Goal: Task Accomplishment & Management: Complete application form

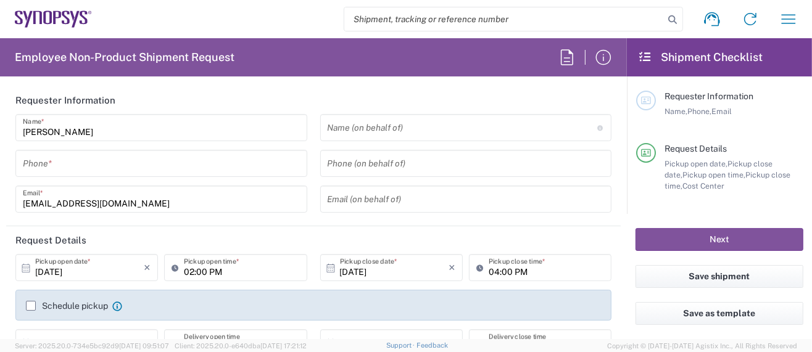
type input "Delivered at Place"
type input "Department"
type input "US01, SG, MSIP2, R&D 510464"
type input "[GEOGRAPHIC_DATA]"
type input "[US_STATE]"
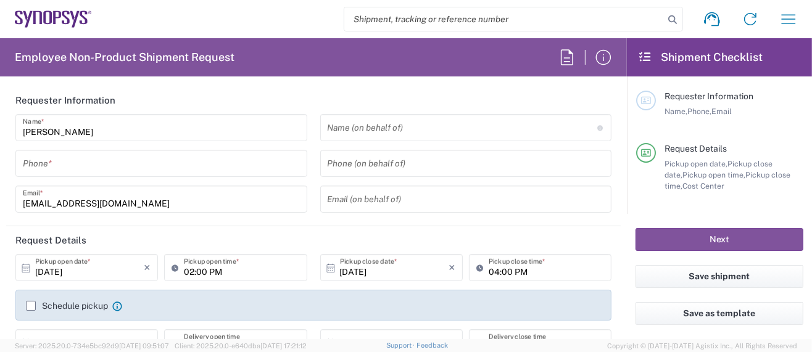
type input "[GEOGRAPHIC_DATA]"
click at [782, 13] on icon "button" at bounding box center [789, 19] width 20 height 20
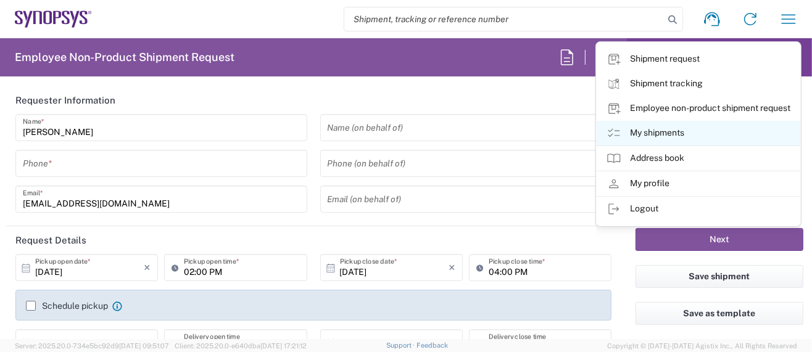
click at [669, 134] on link "My shipments" at bounding box center [699, 133] width 204 height 25
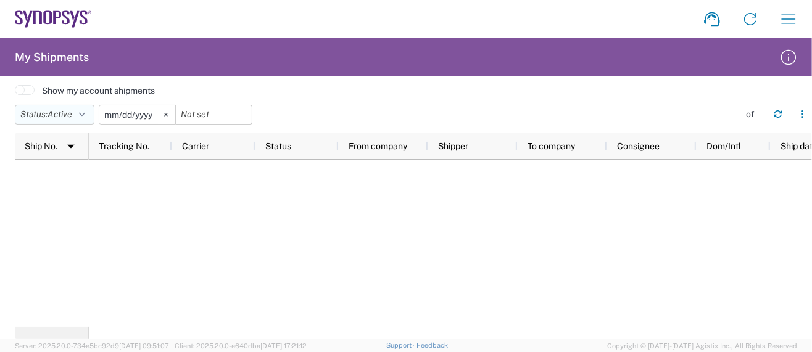
click at [91, 113] on button "Status: Active" at bounding box center [55, 115] width 80 height 20
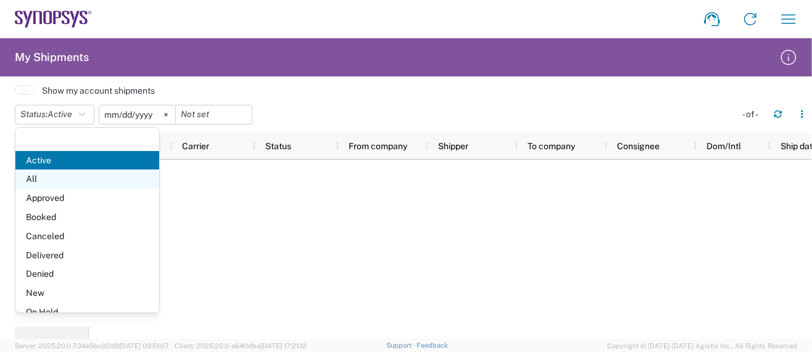
click at [51, 181] on span "All" at bounding box center [87, 179] width 144 height 19
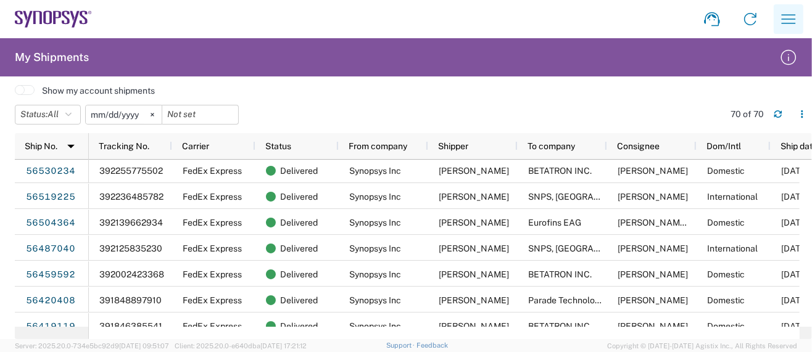
click at [788, 13] on icon "button" at bounding box center [789, 19] width 20 height 20
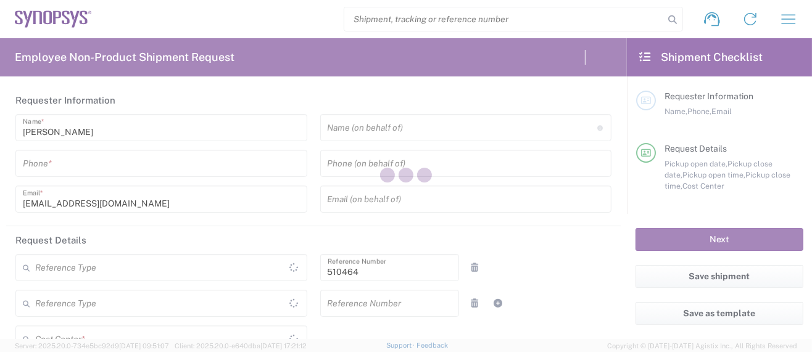
type input "Department"
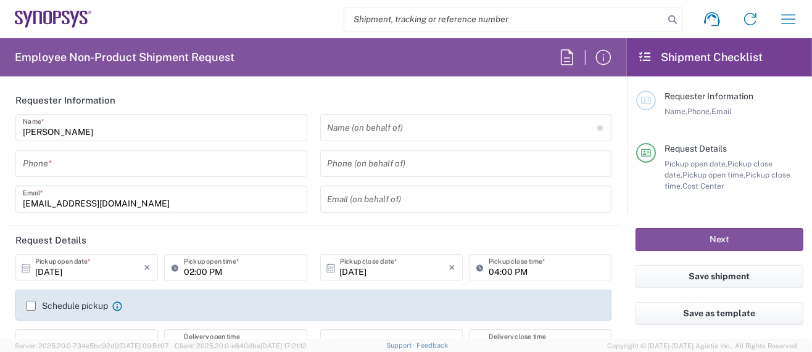
type input "US01, SG, MSIP2, R&D 510464"
type input "Delivered at Place"
type input "[GEOGRAPHIC_DATA]"
type input "[US_STATE]"
type input "[GEOGRAPHIC_DATA]"
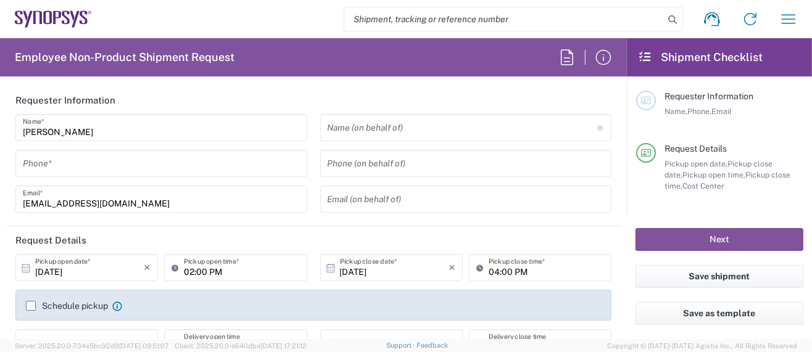
type input "Hillsboro US03"
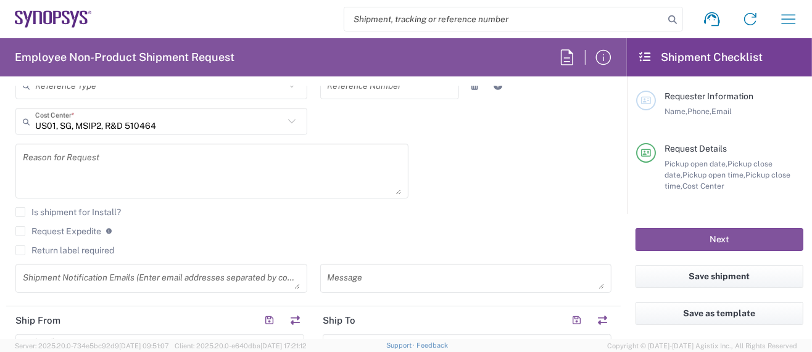
scroll to position [494, 0]
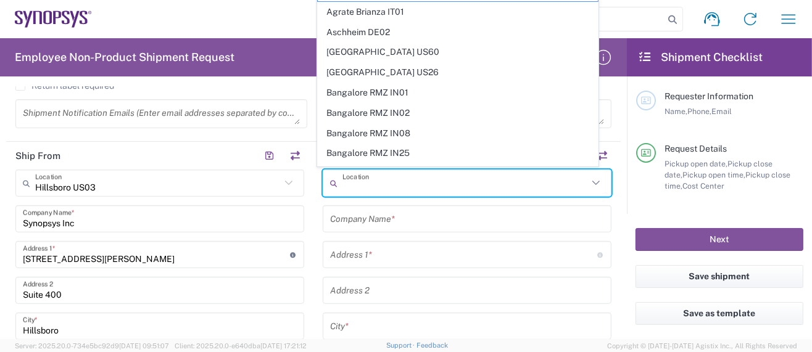
click at [394, 181] on input "text" at bounding box center [465, 184] width 246 height 22
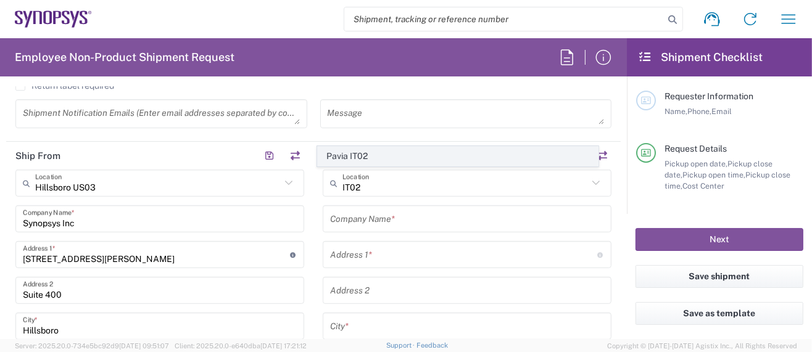
click at [361, 156] on span "Pavia IT02" at bounding box center [458, 156] width 280 height 19
type input "Pavia IT02"
type input "Synopsys SRL"
type input "Viale Indipendenza 11"
type input "Pavia"
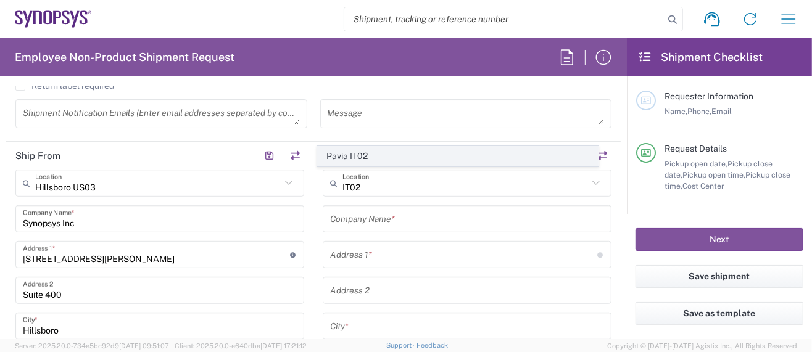
type input "[GEOGRAPHIC_DATA]"
type input "27100"
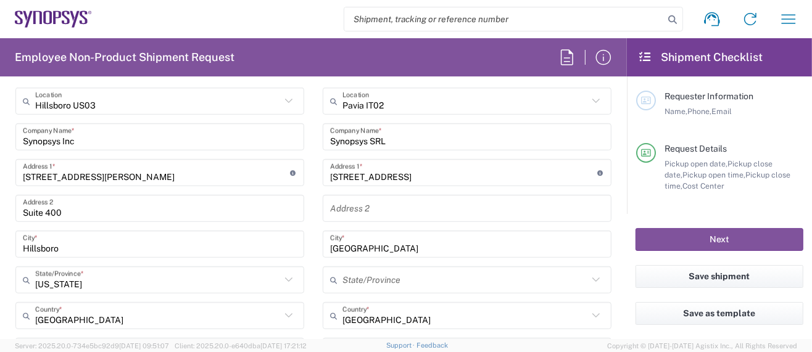
scroll to position [658, 0]
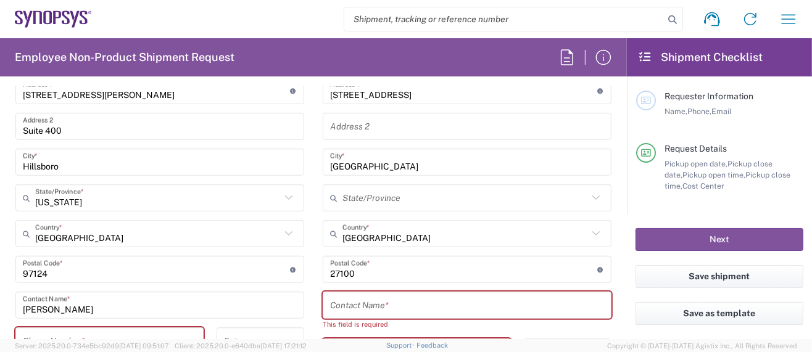
click at [337, 309] on input "text" at bounding box center [467, 306] width 274 height 22
paste input "Matteo Pisati"
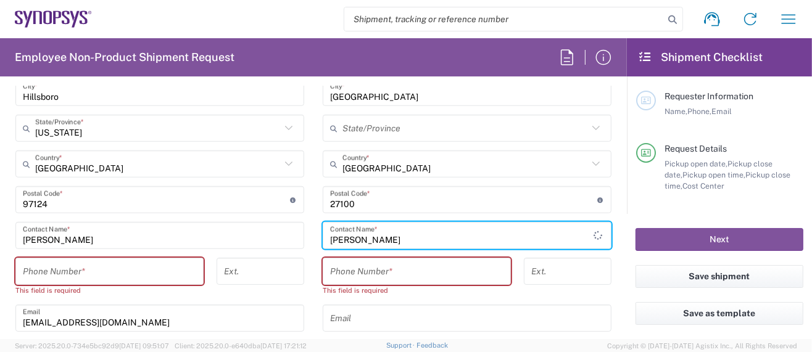
scroll to position [740, 0]
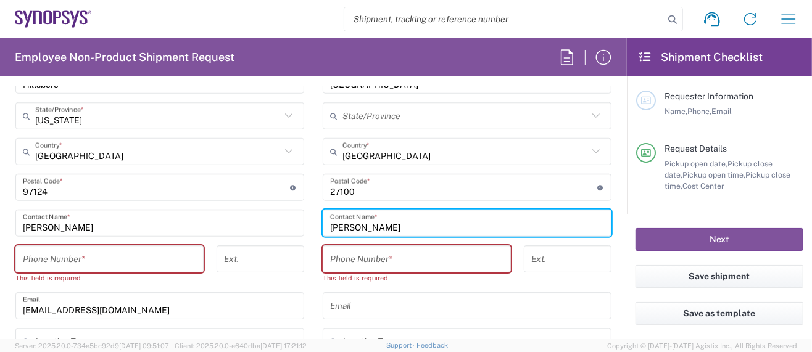
type input "Matteo Pisati"
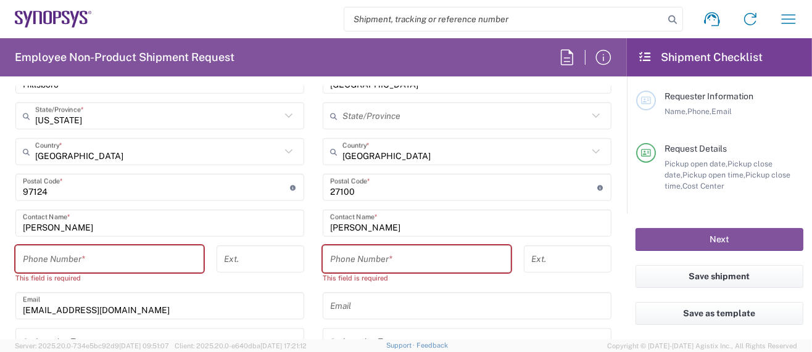
click at [410, 250] on input "tel" at bounding box center [416, 260] width 173 height 22
paste input "+39.340.0542654"
click at [360, 259] on input "+39.340.0542654" at bounding box center [416, 260] width 173 height 22
click at [341, 257] on input "+39.3400542654" at bounding box center [416, 260] width 173 height 22
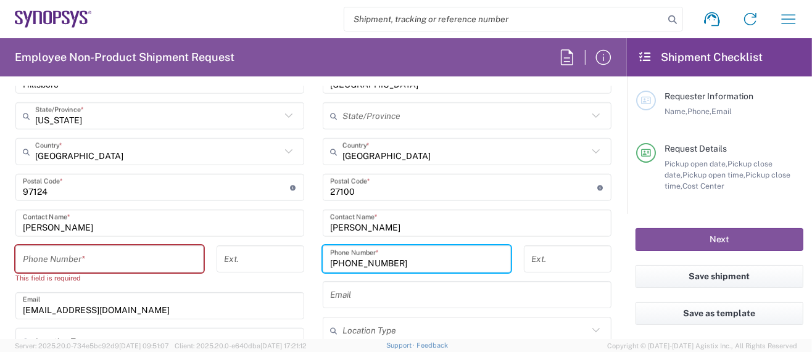
type input "+393400542654"
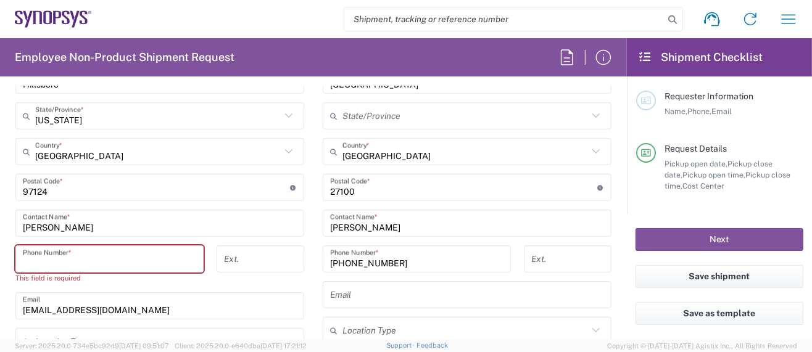
click at [33, 257] on input "tel" at bounding box center [109, 260] width 173 height 22
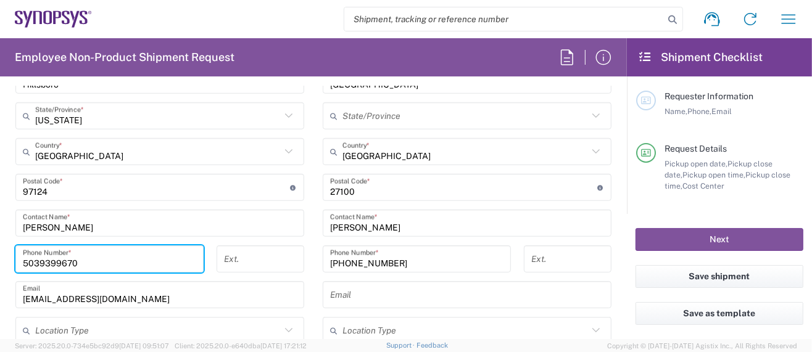
type input "5039399670"
click at [133, 295] on input "[EMAIL_ADDRESS][DOMAIN_NAME]" at bounding box center [160, 295] width 274 height 22
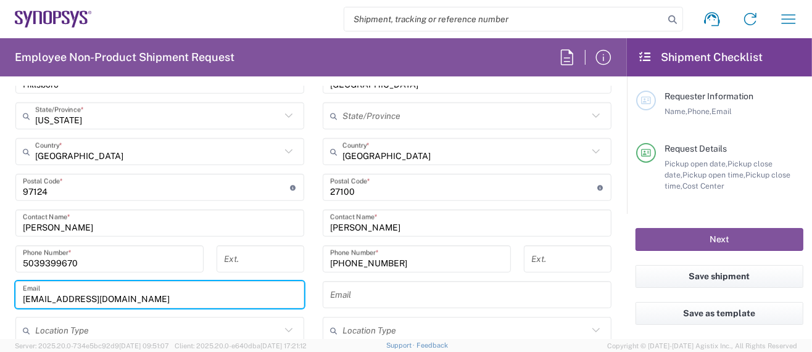
click at [4, 259] on form "Requester Information Sarah Wing Name * Phone * wing@synopsys.com Email * Name …" at bounding box center [313, 212] width 627 height 253
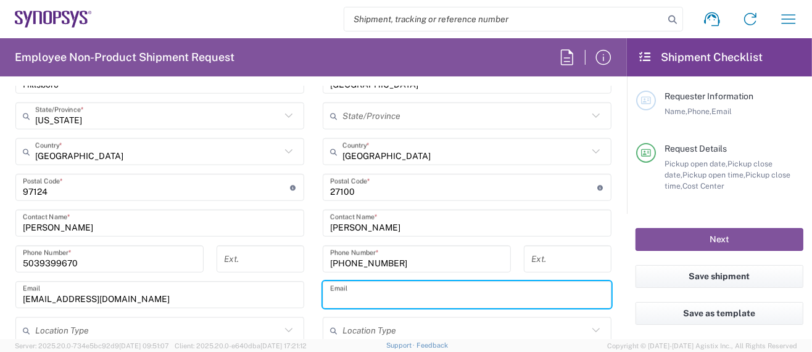
click at [376, 292] on input "text" at bounding box center [467, 295] width 274 height 22
paste input "matteop@synopsys.com"
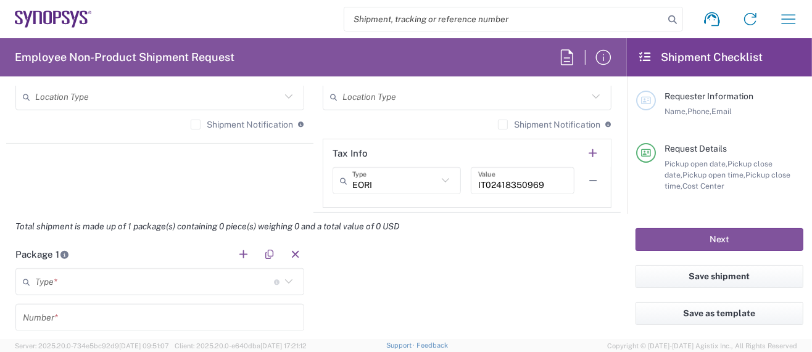
scroll to position [987, 0]
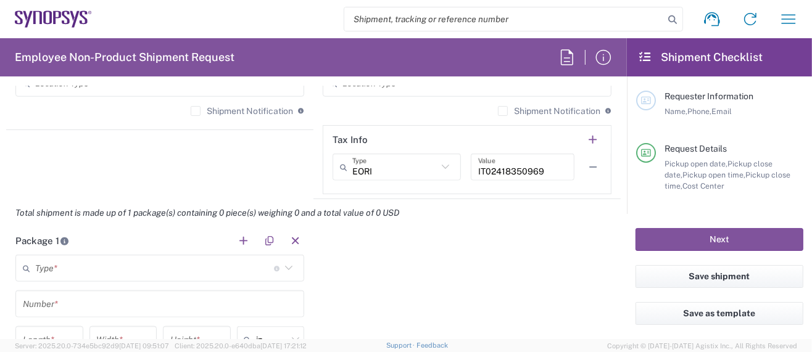
type input "matteop@synopsys.com"
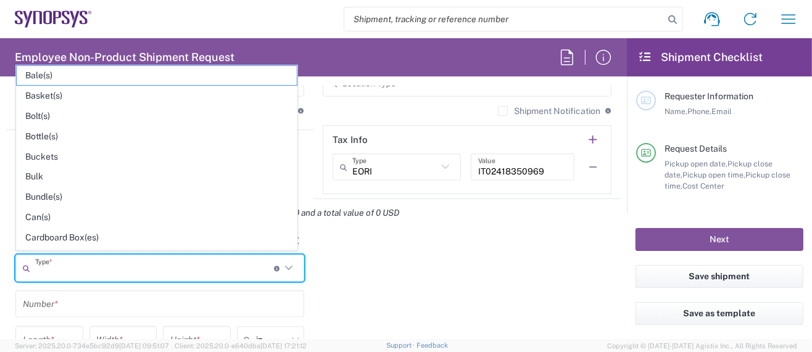
click at [68, 268] on input "text" at bounding box center [154, 269] width 239 height 22
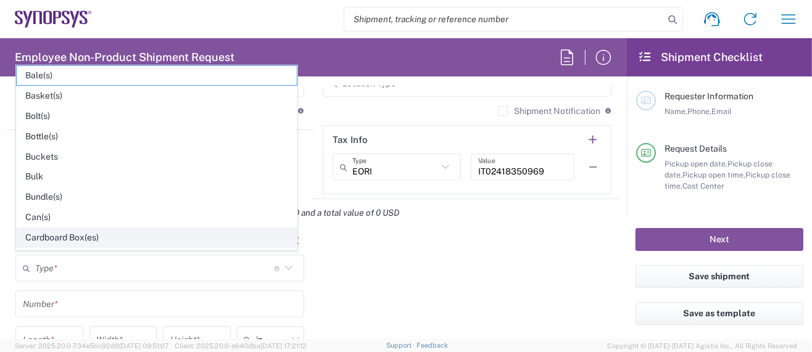
click at [72, 233] on span "Cardboard Box(es)" at bounding box center [157, 237] width 280 height 19
type input "Cardboard Box(es)"
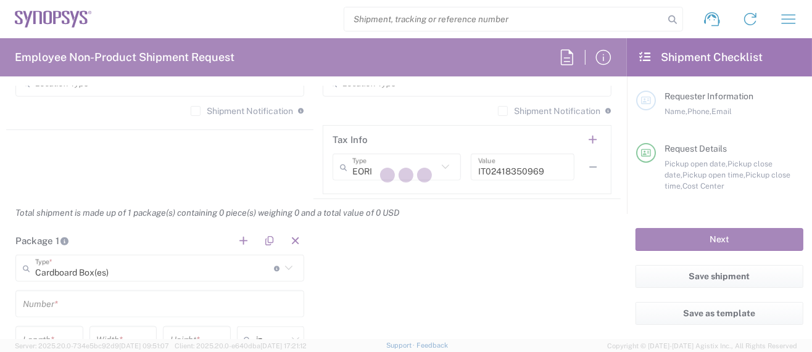
click at [61, 303] on div at bounding box center [406, 176] width 812 height 352
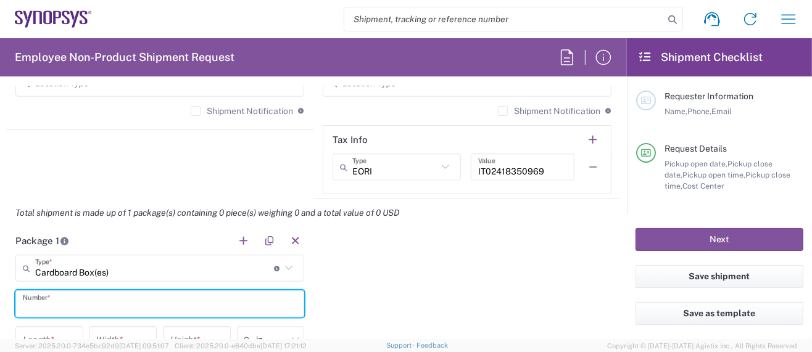
click at [75, 299] on input "text" at bounding box center [160, 305] width 274 height 22
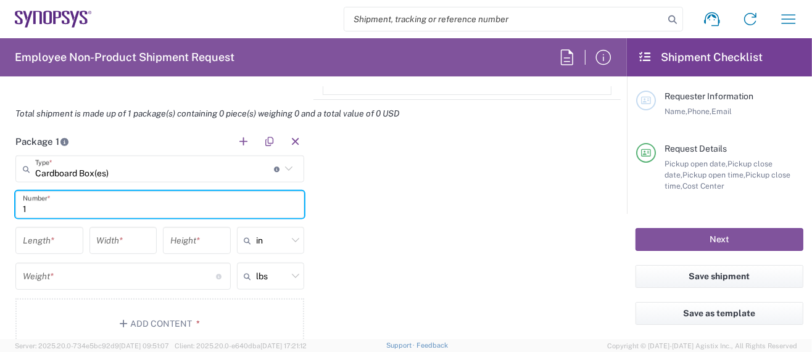
scroll to position [1151, 0]
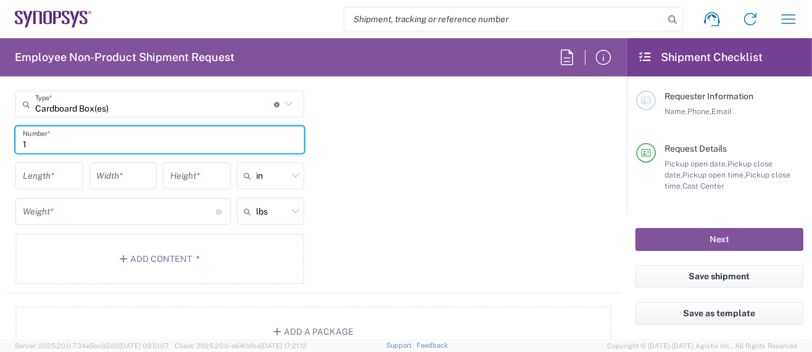
type input "1"
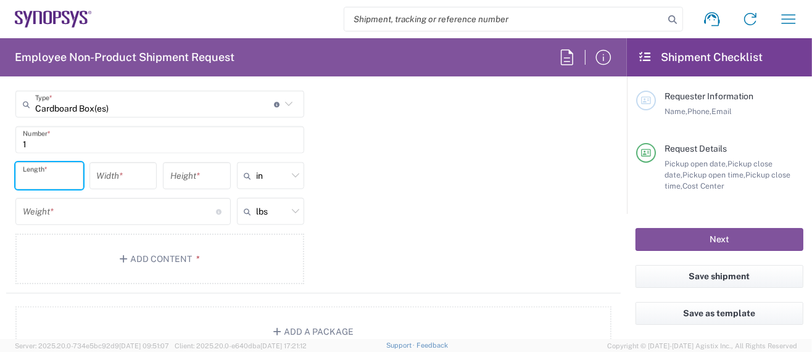
click at [40, 175] on input "number" at bounding box center [49, 176] width 53 height 22
type input "16"
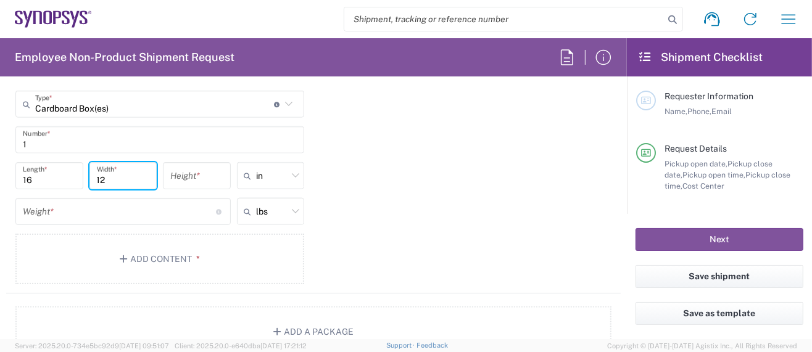
type input "12"
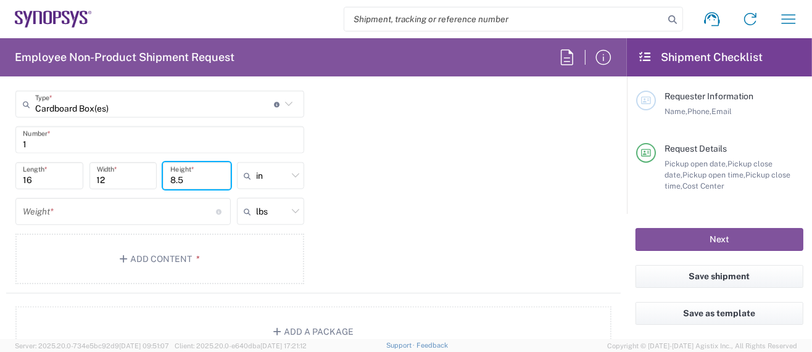
type input "8.5"
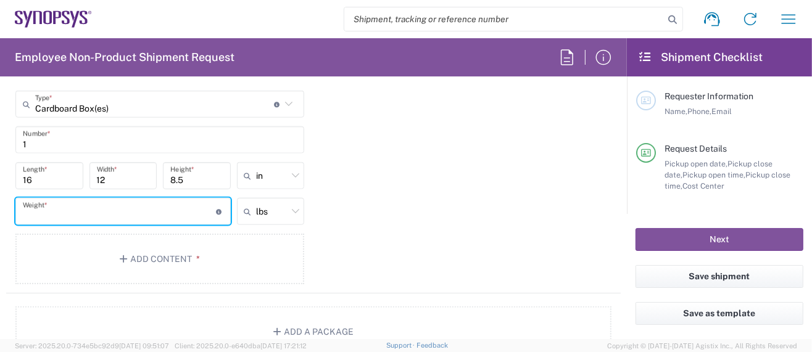
click at [59, 206] on input "number" at bounding box center [119, 212] width 193 height 22
type input "4"
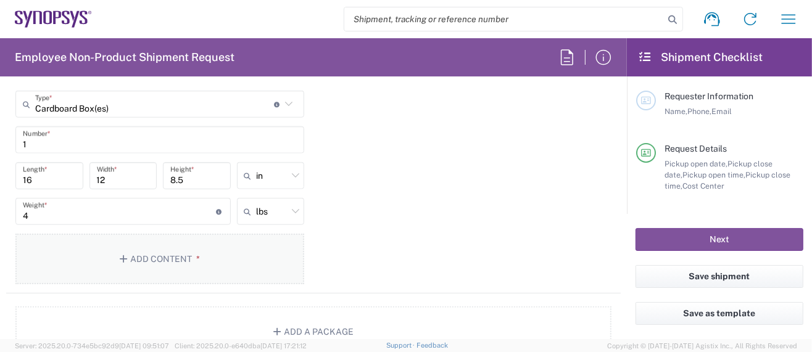
click at [168, 257] on button "Add Content *" at bounding box center [159, 259] width 289 height 51
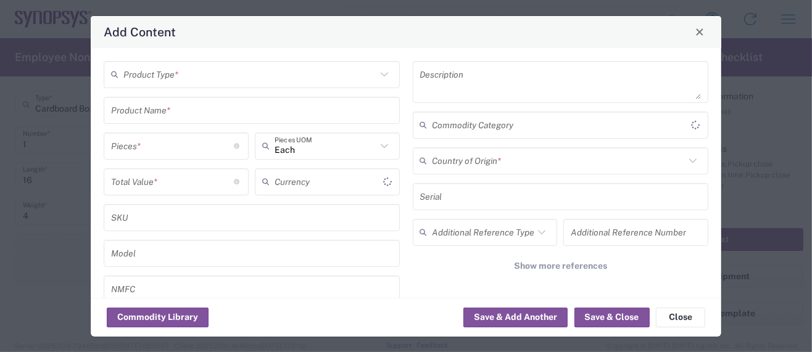
type input "US Dollar"
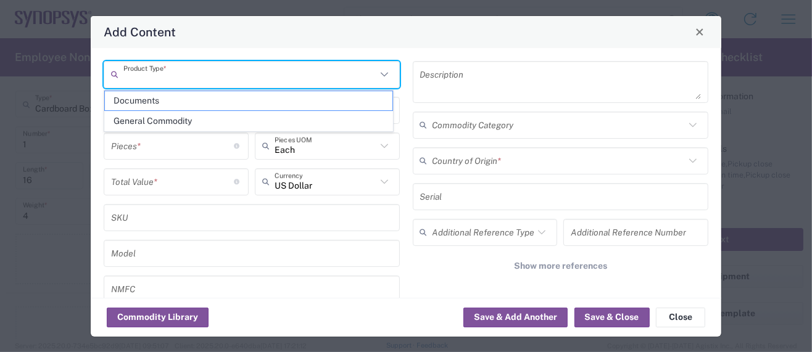
click at [170, 77] on input "text" at bounding box center [249, 75] width 253 height 22
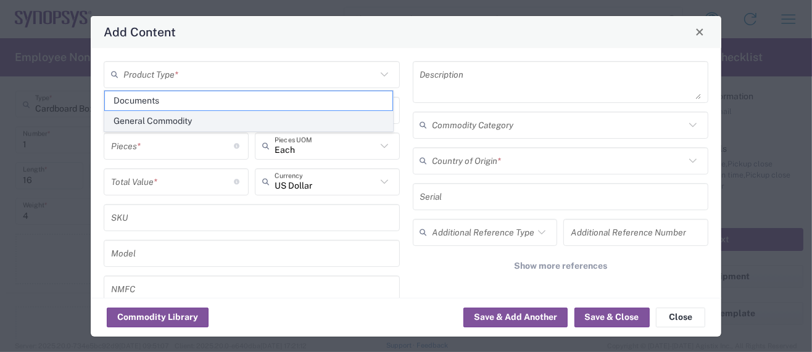
click at [170, 125] on span "General Commodity" at bounding box center [249, 121] width 288 height 19
type input "General Commodity"
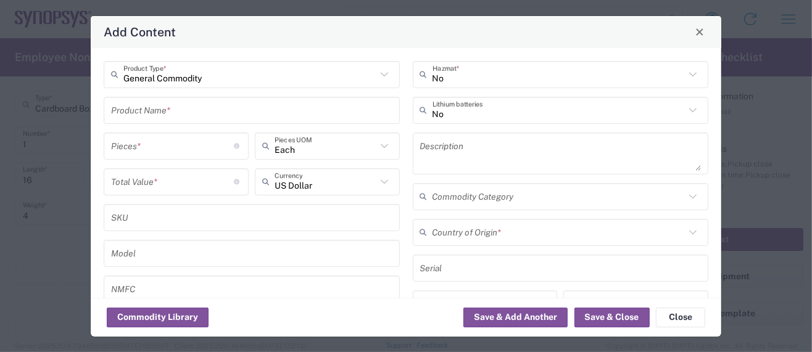
click at [168, 106] on input "text" at bounding box center [251, 110] width 281 height 22
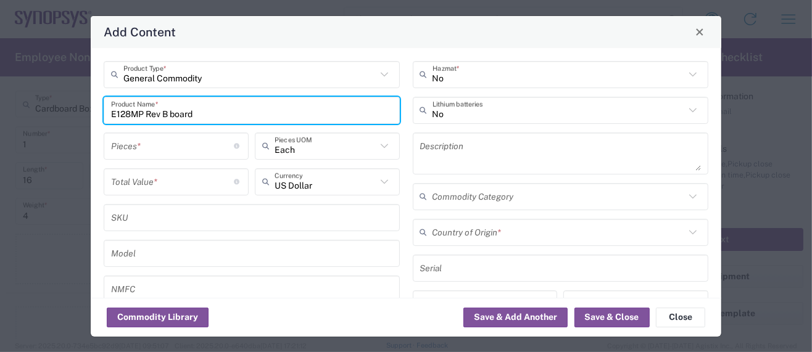
drag, startPoint x: 172, startPoint y: 114, endPoint x: 213, endPoint y: 110, distance: 42.1
click at [213, 110] on input "E128MP Rev B board" at bounding box center [251, 110] width 281 height 22
drag, startPoint x: 210, startPoint y: 114, endPoint x: 13, endPoint y: 109, distance: 197.5
click at [13, 109] on div "Add Content General Commodity Product Type * E128MP Rev B EVB Product Name * Pi…" at bounding box center [406, 176] width 812 height 352
type input "E128MP Rev B EVB"
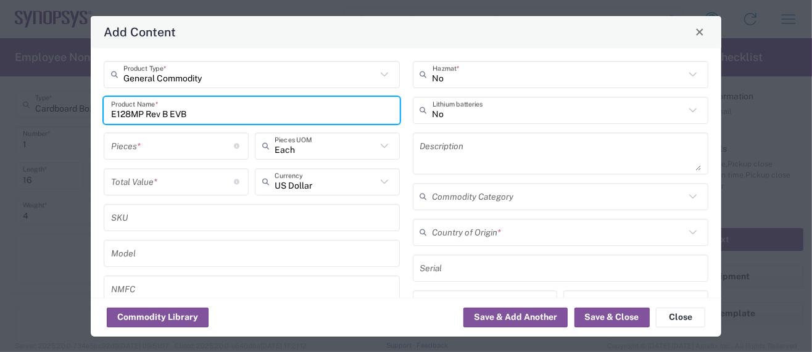
click at [439, 146] on textarea at bounding box center [560, 153] width 281 height 35
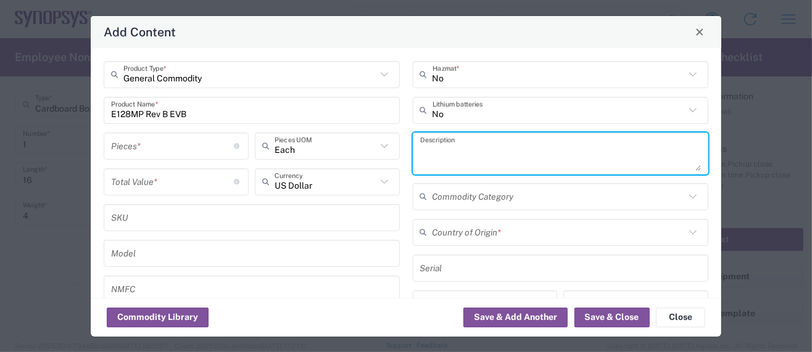
paste textarea "E128MP Rev B EVB"
click at [502, 151] on textarea "E128MP Rev B EVB" at bounding box center [560, 153] width 281 height 35
paste textarea "Provides power and input/output paths for microelectronic parts/Circuit board t…"
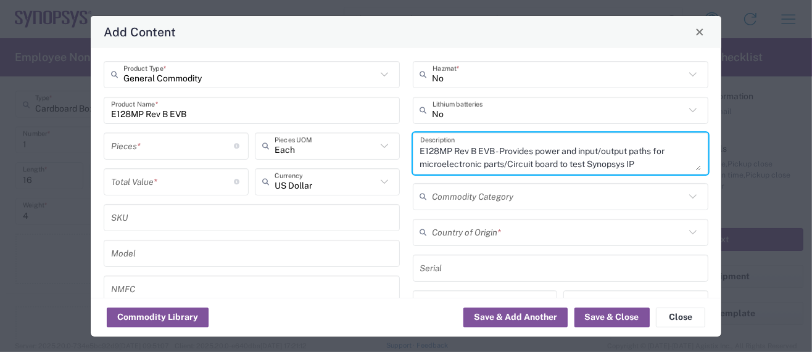
scroll to position [0, 0]
type textarea "E128MP Rev B EVB - Provides power and input/output paths for microelectronic pa…"
click at [456, 228] on input "text" at bounding box center [558, 232] width 253 height 22
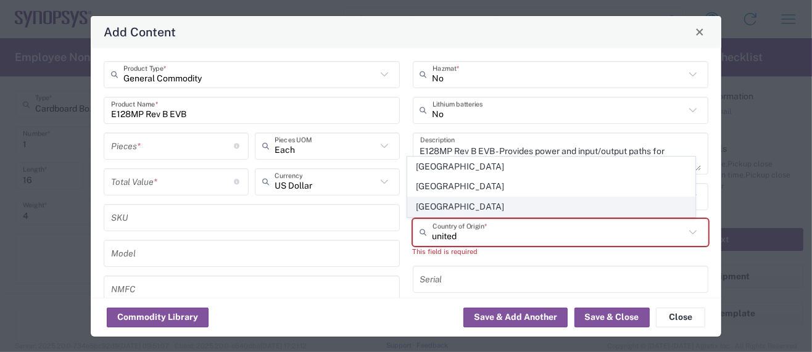
click at [461, 203] on span "[GEOGRAPHIC_DATA]" at bounding box center [552, 206] width 288 height 19
type input "[GEOGRAPHIC_DATA]"
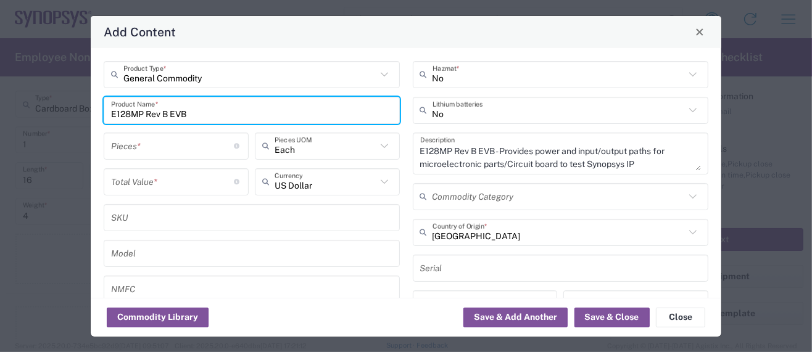
click at [188, 114] on input "E128MP Rev B EVB" at bounding box center [251, 110] width 281 height 22
type input "E128MP Rev B EVB with socket"
click at [490, 149] on textarea "E128MP Rev B EVB - Provides power and input/output paths for microelectronic pa…" at bounding box center [560, 153] width 281 height 35
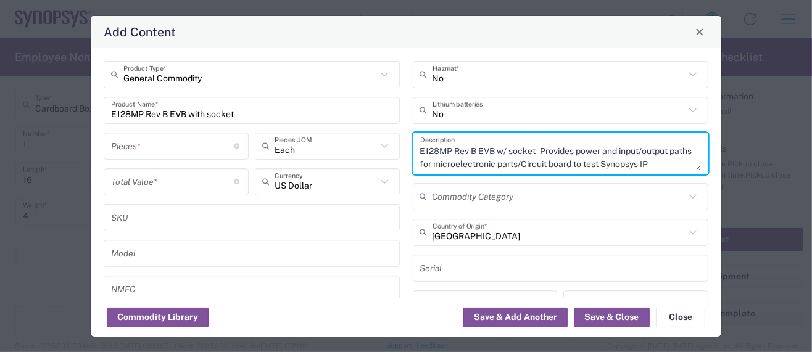
type textarea "E128MP Rev B EVB w/ socket - Provides power and input/output paths for microele…"
click at [165, 147] on input "number" at bounding box center [172, 146] width 123 height 22
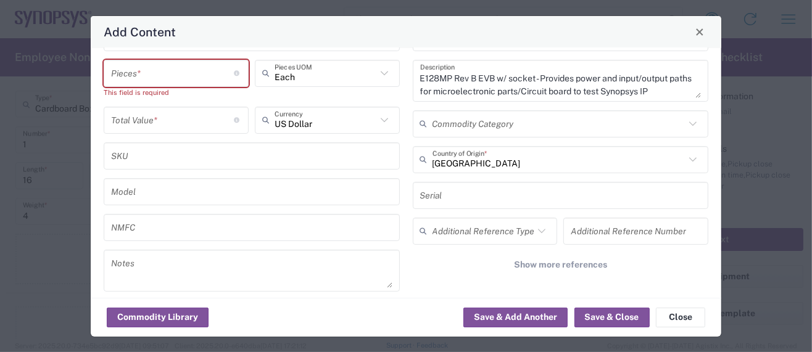
scroll to position [164, 0]
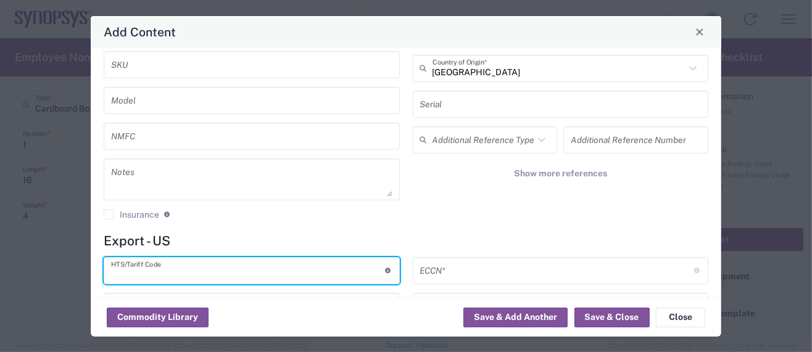
click at [155, 264] on input "text" at bounding box center [248, 271] width 274 height 22
paste input "8534.00.0020"
type input "8534.00.0020"
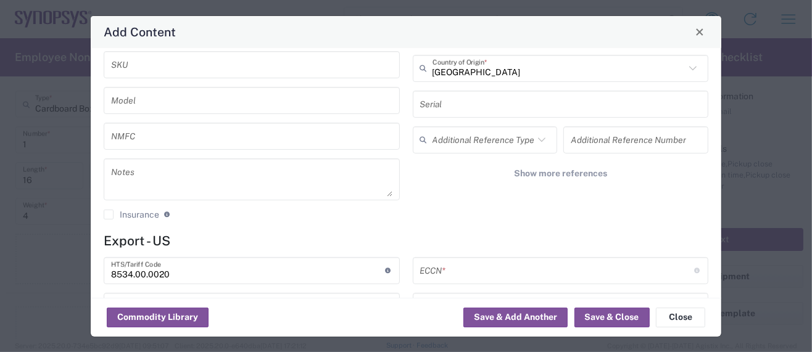
click at [450, 267] on input "text" at bounding box center [557, 271] width 274 height 22
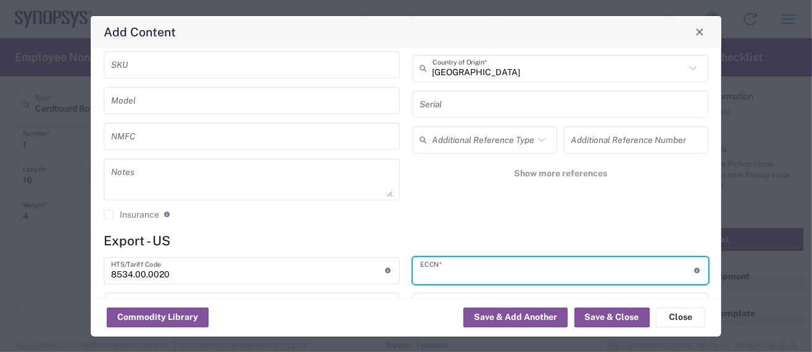
paste input "3A991/NLR"
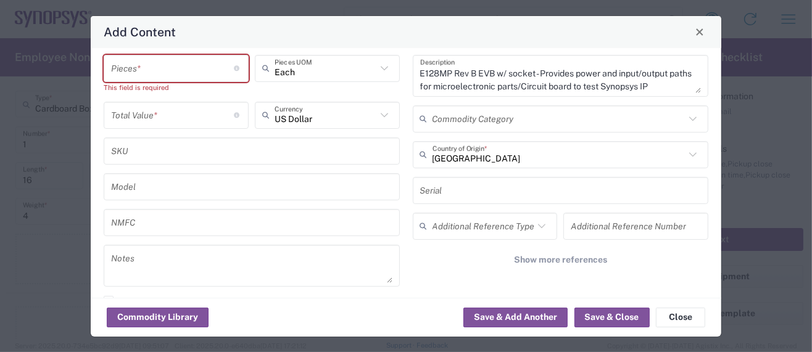
scroll to position [0, 0]
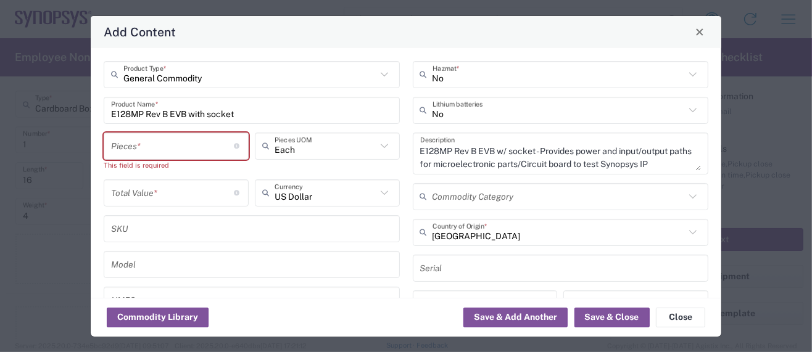
type input "3A991/NLR"
click at [112, 147] on input "number" at bounding box center [172, 146] width 123 height 22
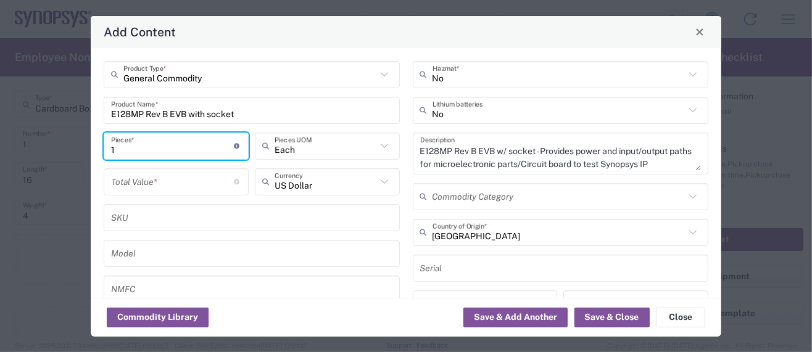
type input "1"
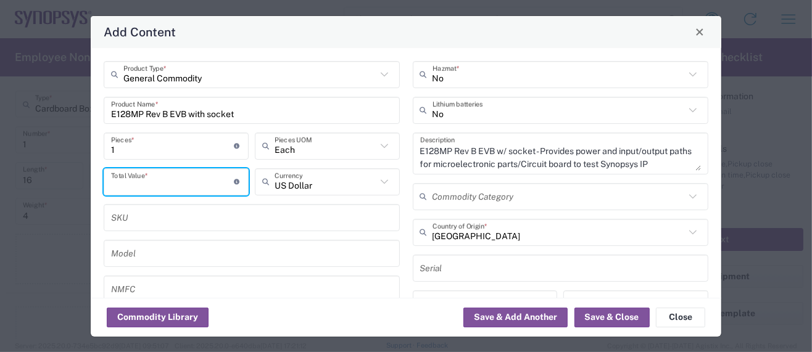
click at [127, 184] on input "number" at bounding box center [172, 182] width 123 height 22
paste input "5661"
type input "5661"
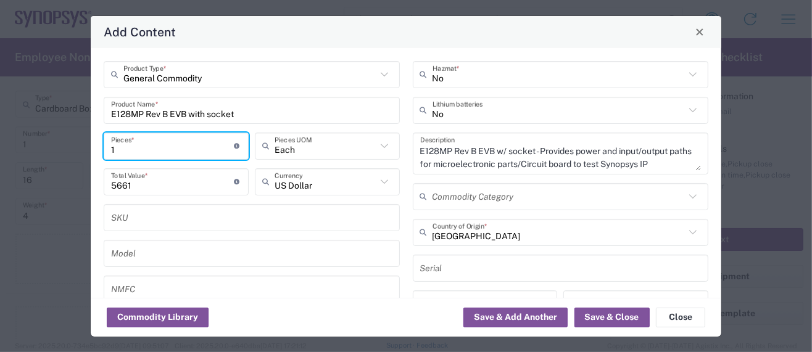
drag, startPoint x: 117, startPoint y: 148, endPoint x: 104, endPoint y: 149, distance: 12.4
click at [104, 149] on div "1 Pieces * Number of pieces inside all the packages" at bounding box center [176, 146] width 145 height 27
type input "3"
type input "16983"
type input "3"
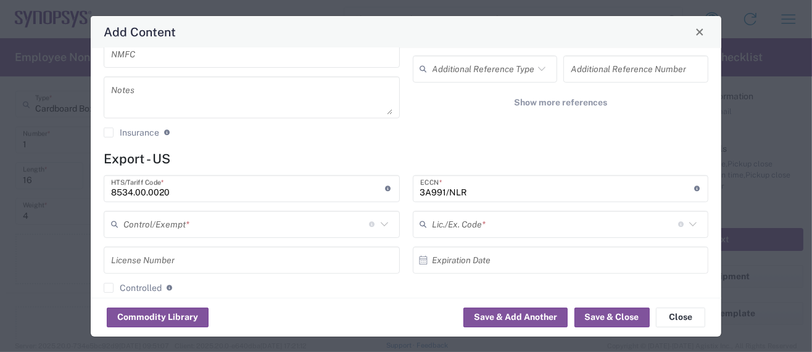
scroll to position [246, 0]
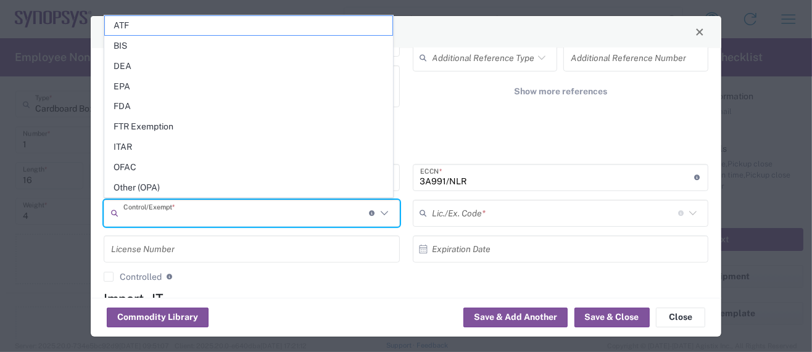
click at [169, 217] on input "text" at bounding box center [246, 213] width 246 height 22
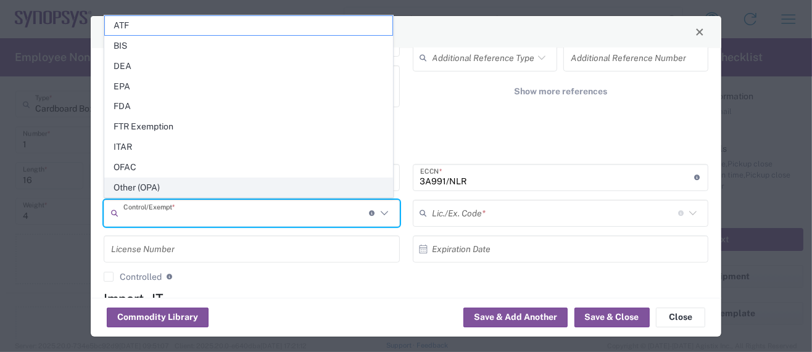
click at [147, 188] on span "Other (OPA)" at bounding box center [249, 187] width 288 height 19
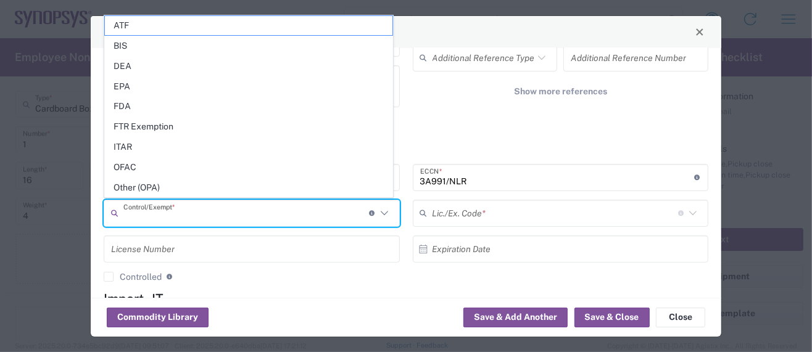
type input "Other (OPA)"
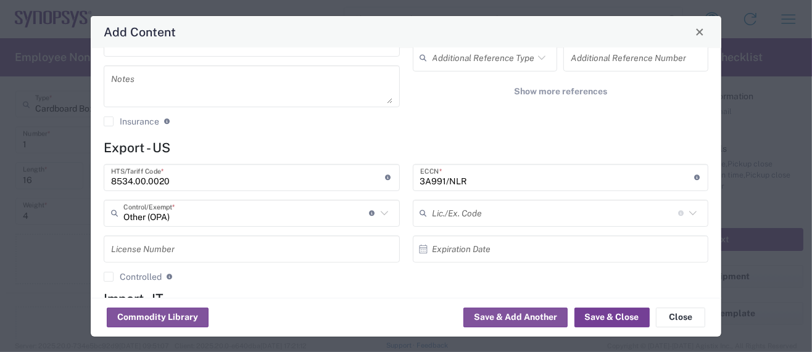
click at [595, 315] on button "Save & Close" at bounding box center [611, 318] width 75 height 20
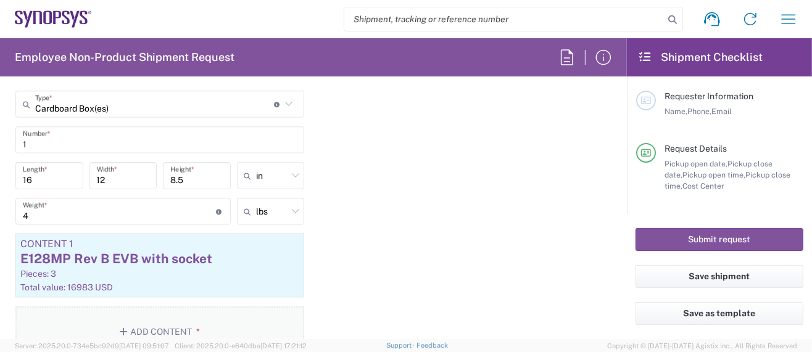
scroll to position [1233, 0]
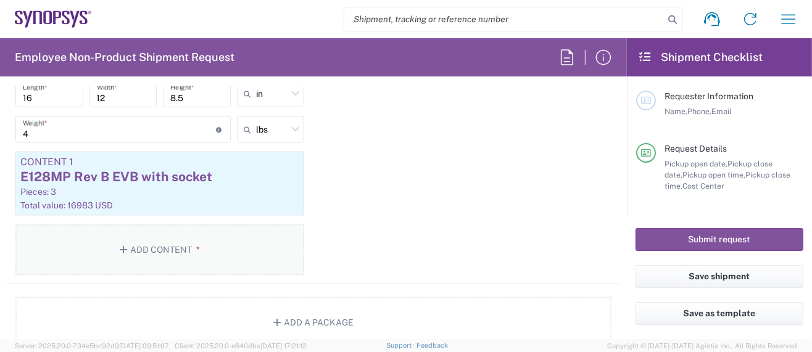
click at [158, 245] on button "Add Content *" at bounding box center [159, 250] width 289 height 51
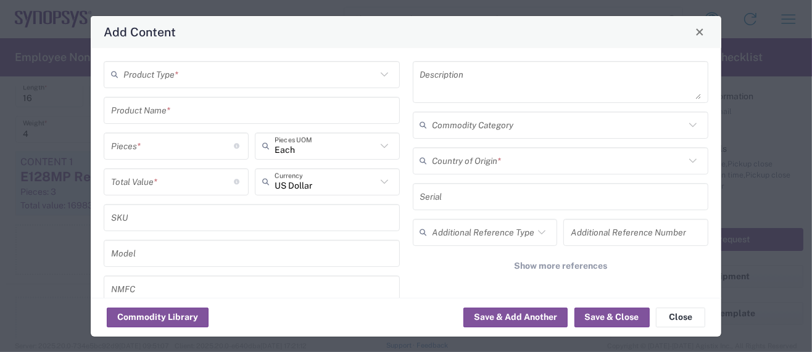
click at [154, 76] on input "text" at bounding box center [249, 75] width 253 height 22
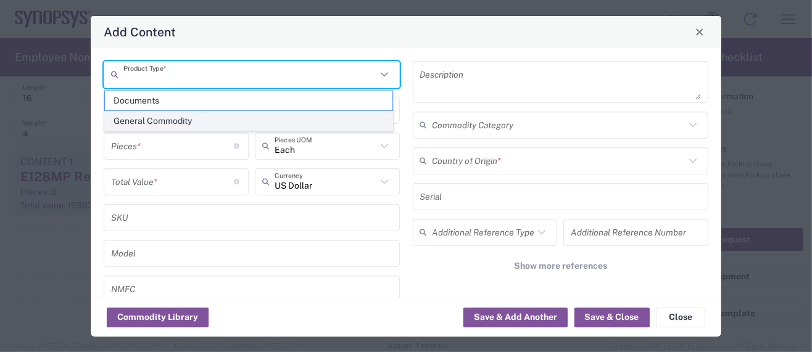
click at [152, 117] on span "General Commodity" at bounding box center [249, 121] width 288 height 19
type input "General Commodity"
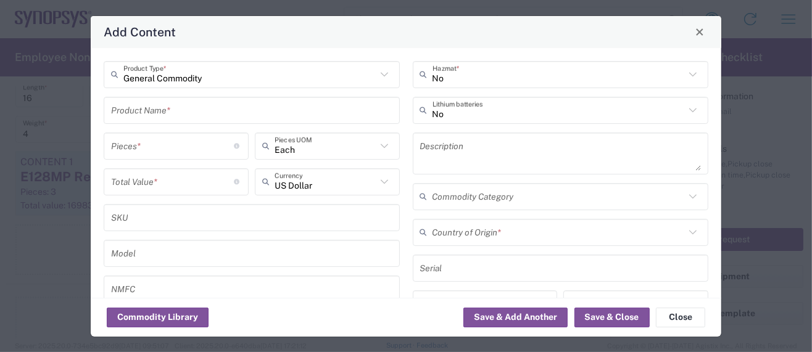
click at [152, 114] on input "text" at bounding box center [251, 110] width 281 height 22
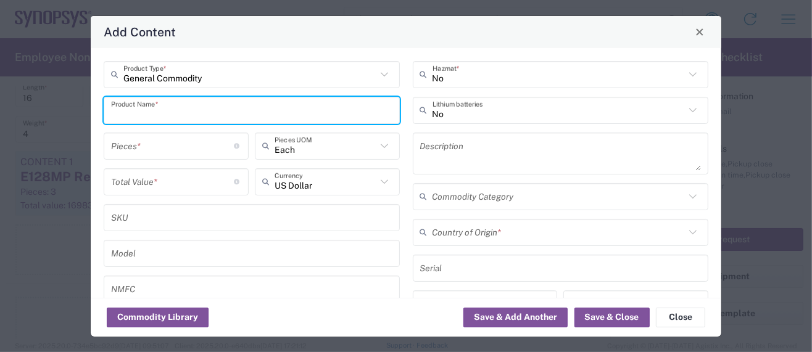
click at [156, 114] on input "text" at bounding box center [251, 110] width 281 height 22
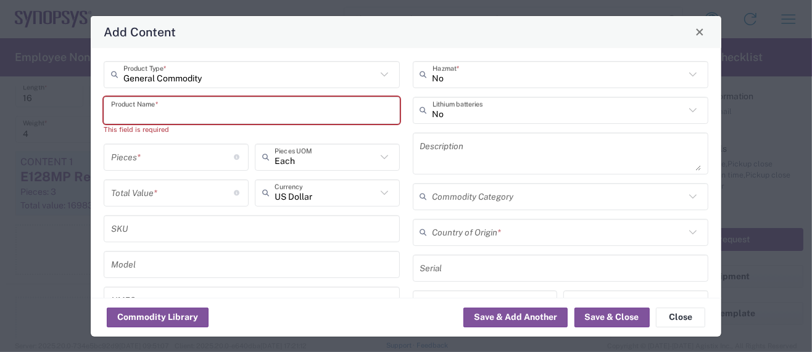
click at [199, 113] on input "text" at bounding box center [251, 110] width 281 height 22
paste input "BE70C-S-18SJ-2-02-0152"
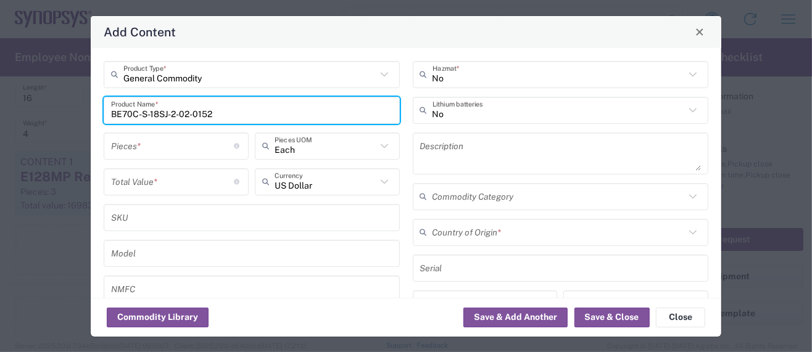
type input "BE70C-S-18SJ-2-02-0152"
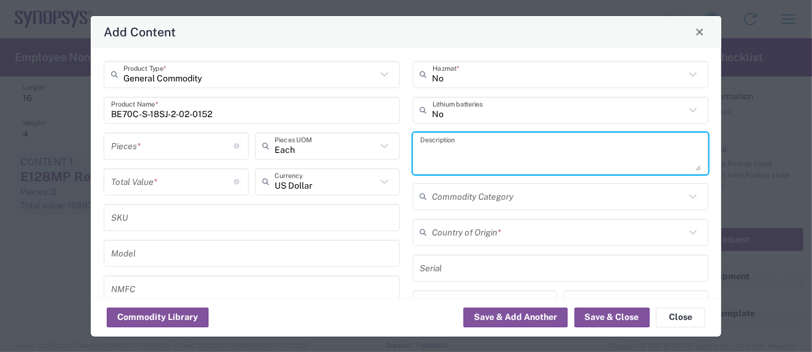
drag, startPoint x: 463, startPoint y: 146, endPoint x: 413, endPoint y: 146, distance: 50.0
click at [420, 146] on textarea at bounding box center [560, 153] width 281 height 35
paste textarea "BE70C-S-18SJ-2-02-0152"
click at [539, 147] on textarea "BE70C-S-18SJ-2-02-0152 -" at bounding box center [560, 153] width 281 height 35
paste textarea "Bullseye to 1.85mm cable, Jack"
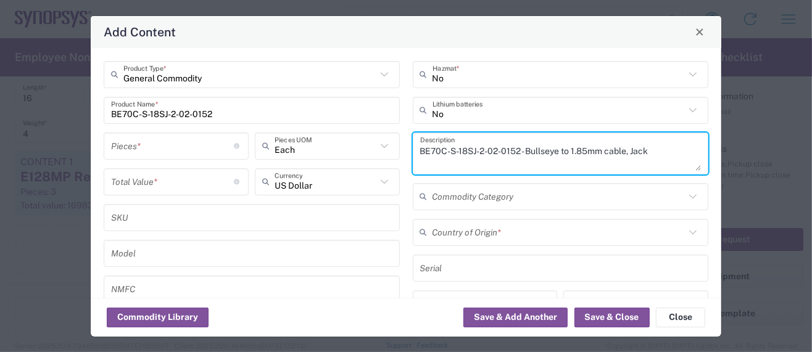
type textarea "BE70C-S-18SJ-2-02-0152 - Bullseye to 1.85mm cable, Jack"
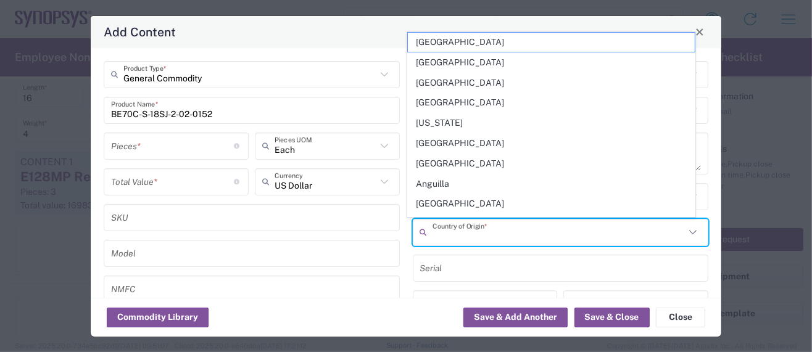
click at [443, 233] on input "text" at bounding box center [558, 232] width 253 height 22
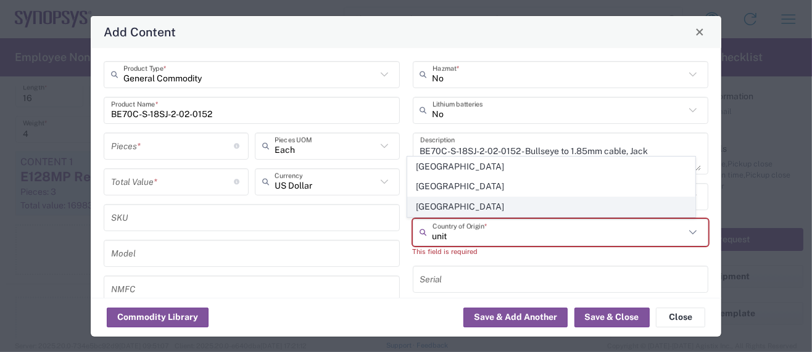
click at [454, 210] on span "[GEOGRAPHIC_DATA]" at bounding box center [552, 206] width 288 height 19
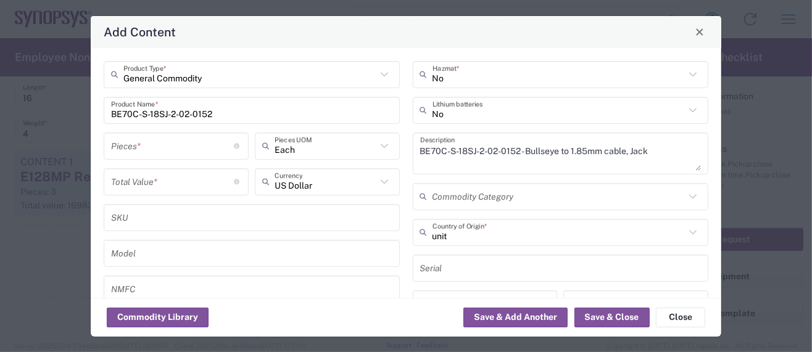
type input "[GEOGRAPHIC_DATA]"
click at [133, 151] on input "number" at bounding box center [172, 146] width 123 height 22
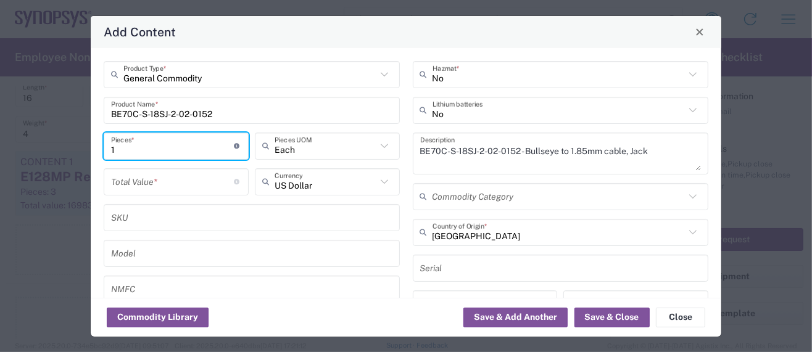
type input "1"
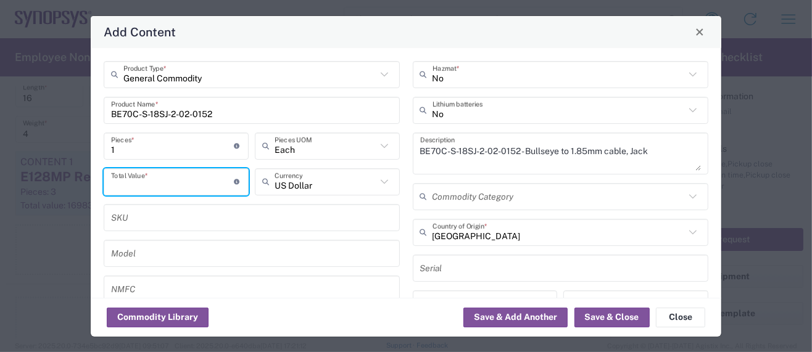
click at [136, 179] on input "number" at bounding box center [172, 182] width 123 height 22
type input "106.60"
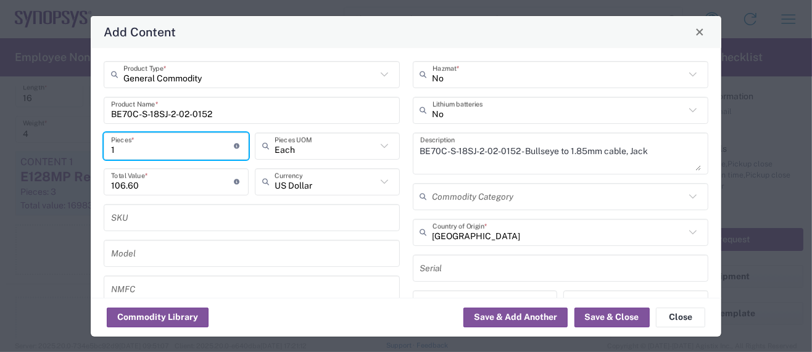
drag, startPoint x: 123, startPoint y: 148, endPoint x: 81, endPoint y: 149, distance: 41.3
click at [82, 149] on div "Add Content General Commodity Product Type * BE70C-S-18SJ-2-02-0152 Product Nam…" at bounding box center [406, 176] width 812 height 352
type input "3"
type input "319.8"
type input "32"
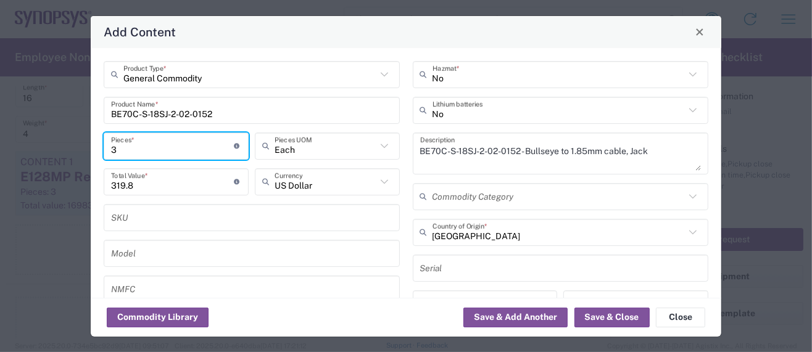
type input "3411.2"
type input "32"
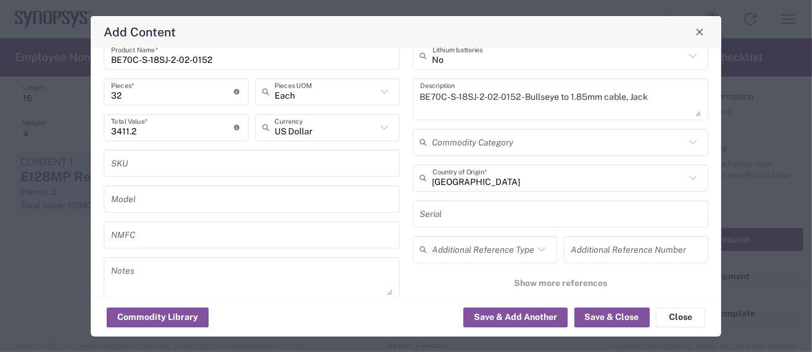
scroll to position [164, 0]
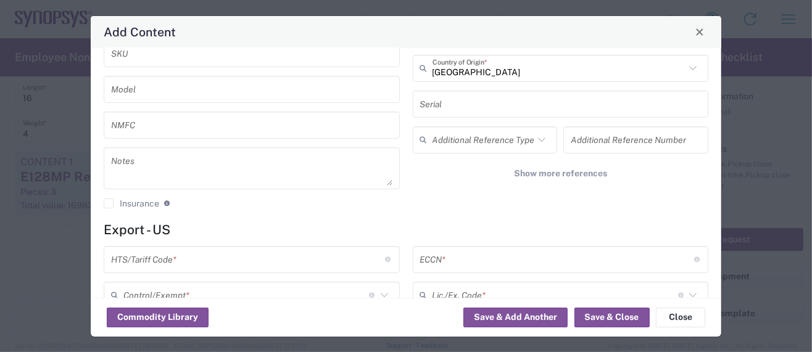
click at [157, 257] on input "text" at bounding box center [248, 260] width 274 height 22
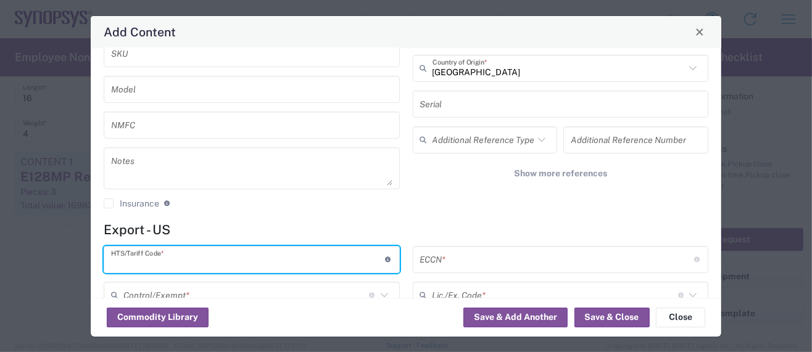
paste input "8544.20.0000"
type input "8544.20.0000"
click at [185, 294] on input "text" at bounding box center [246, 295] width 246 height 22
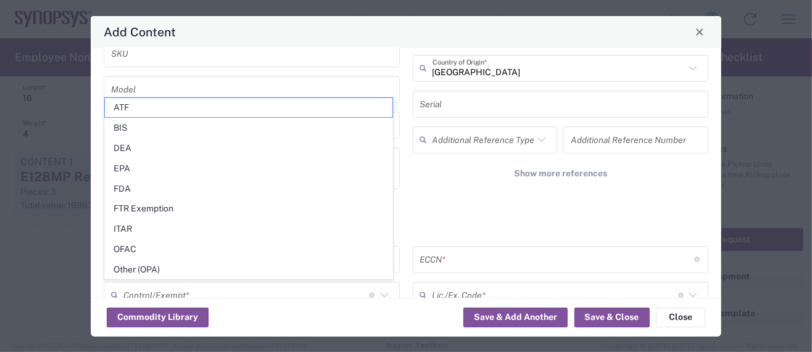
drag, startPoint x: 160, startPoint y: 270, endPoint x: 133, endPoint y: 257, distance: 29.8
click at [160, 270] on span "Other (OPA)" at bounding box center [249, 269] width 288 height 19
type input "Other (OPA)"
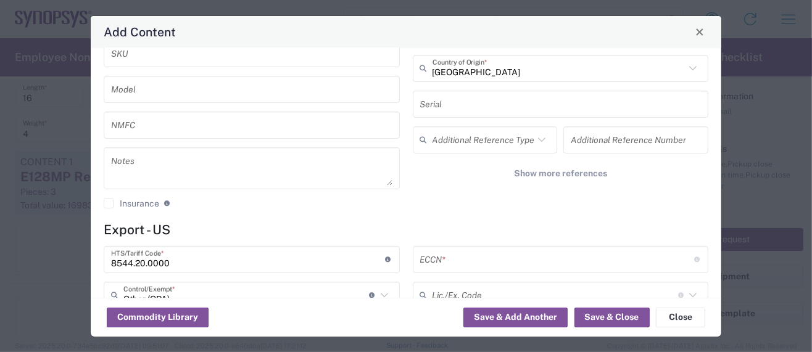
click at [432, 252] on input "text" at bounding box center [557, 260] width 274 height 22
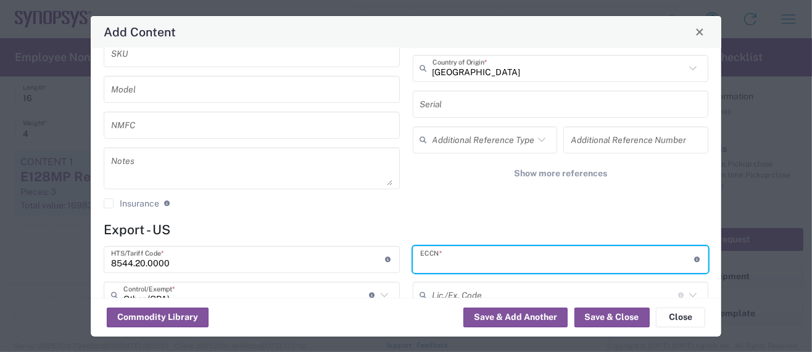
paste input "EAR99/NLR"
type input "EAR99/NLR"
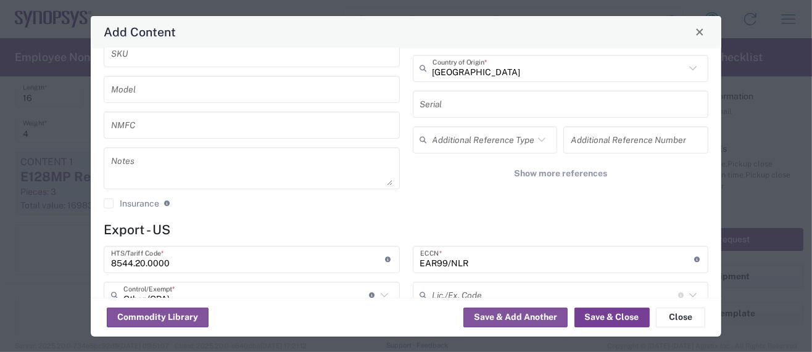
drag, startPoint x: 578, startPoint y: 313, endPoint x: 544, endPoint y: 266, distance: 58.7
click at [543, 265] on agx-package-content-widget "General Commodity Product Type * BE70C-S-18SJ-2-02-0152 Product Name * 32 Piece…" at bounding box center [406, 192] width 631 height 289
click at [584, 315] on button "Save & Close" at bounding box center [611, 318] width 75 height 20
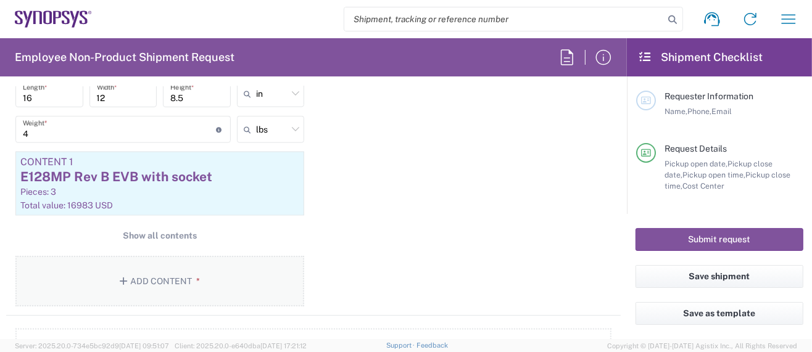
click at [168, 272] on button "Add Content *" at bounding box center [159, 281] width 289 height 51
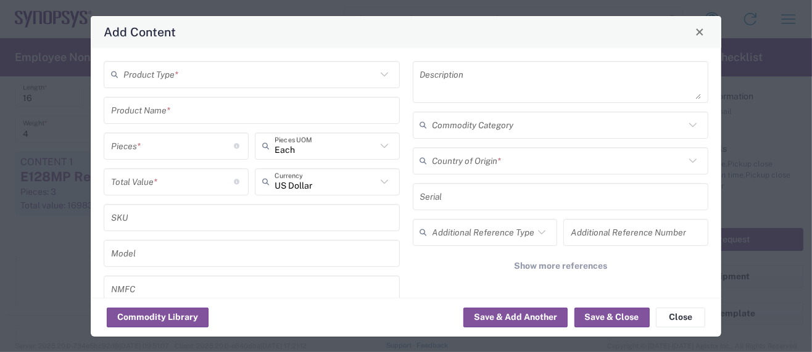
click at [170, 73] on input "text" at bounding box center [249, 75] width 253 height 22
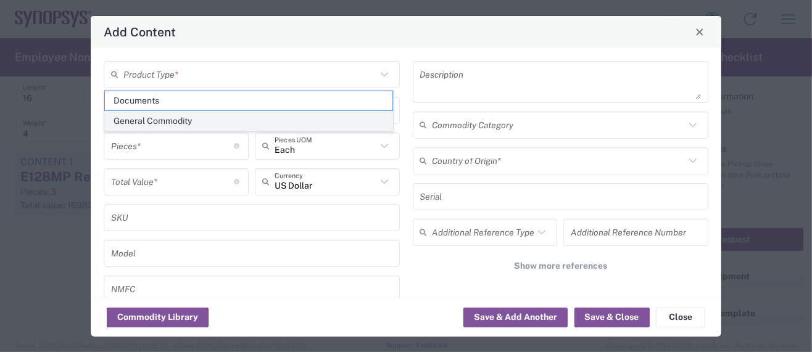
click at [175, 120] on span "General Commodity" at bounding box center [249, 121] width 288 height 19
type input "General Commodity"
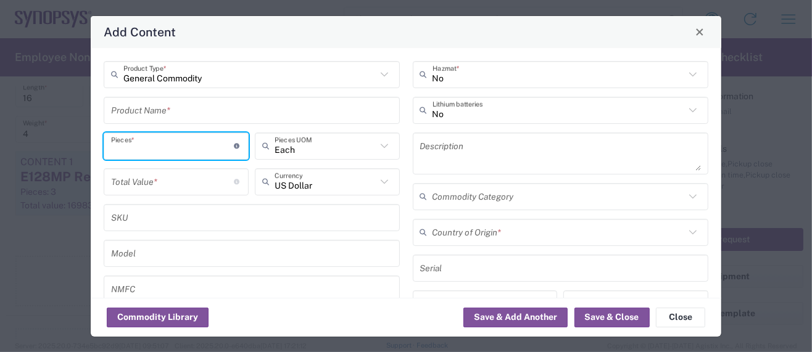
click at [136, 146] on input "number" at bounding box center [172, 146] width 123 height 22
type input "1"
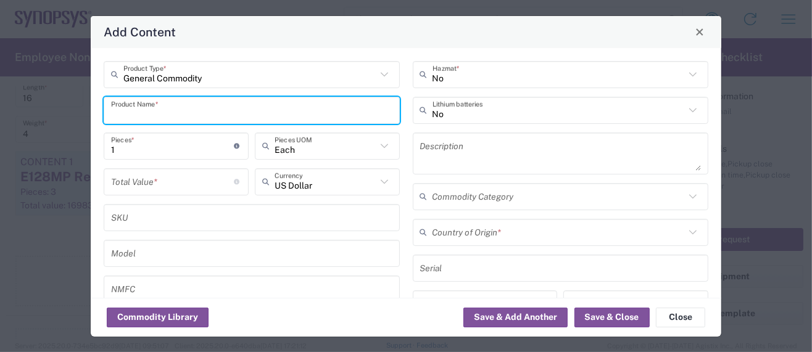
click at [188, 108] on input "text" at bounding box center [251, 110] width 281 height 22
paste input "BE70C-S-18SP-2-02-0152"
type input "BE70C-S-18SP-2-02-0152"
click at [420, 144] on textarea at bounding box center [560, 153] width 281 height 35
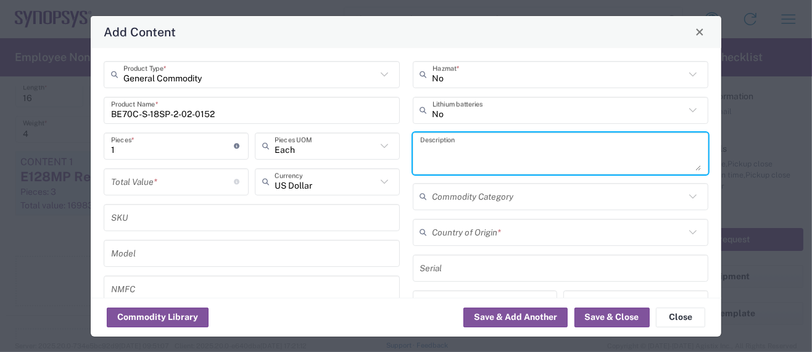
paste textarea "BE70C-S-18SP-2-02-0152"
click at [413, 147] on div "BE70C-S-18SP-2-02-0152 Description" at bounding box center [561, 154] width 296 height 42
click at [424, 146] on textarea "BE70C-S-18SP-2-02-0152" at bounding box center [560, 153] width 281 height 35
click at [528, 147] on textarea "BE70C-S-18SP-2-02-0152" at bounding box center [560, 153] width 281 height 35
click at [532, 149] on textarea "BE70C-S-18SP-2-02-0152 -" at bounding box center [560, 153] width 281 height 35
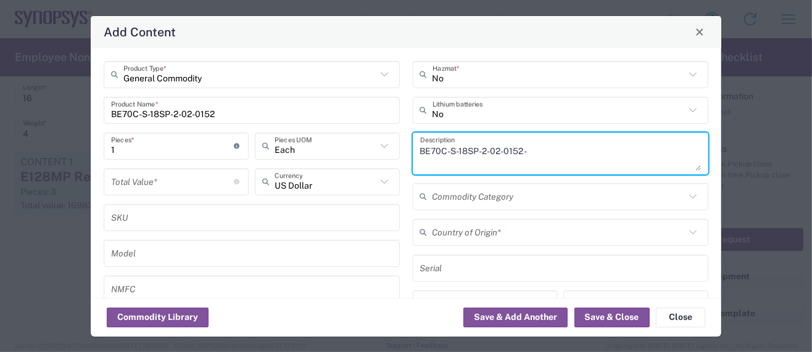
paste textarea "Bullseye to 1.85mm cable, Plug"
type textarea "BE70C-S-18SP-2-02-0152 - Bullseye to 1.85mm cable, Plug"
drag, startPoint x: 524, startPoint y: 152, endPoint x: 648, endPoint y: 151, distance: 124.6
click at [648, 151] on textarea "BE70C-S-18SP-2-02-0152 - Bullseye to 1.85mm cable, Plug" at bounding box center [560, 153] width 281 height 35
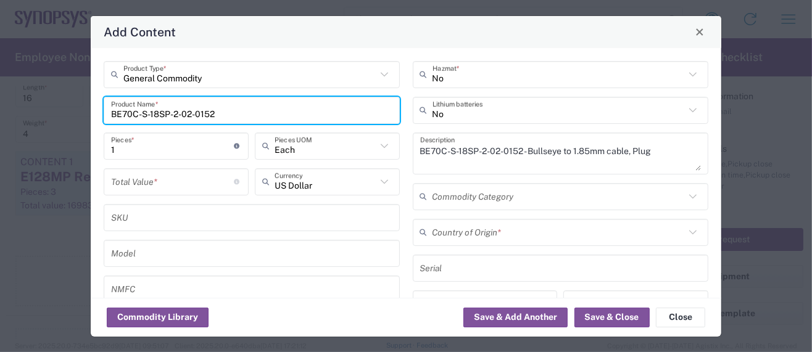
drag, startPoint x: 217, startPoint y: 112, endPoint x: 93, endPoint y: 111, distance: 124.0
click at [93, 111] on div "General Commodity Product Type * BE70C-S-18SP-2-02-0152 Product Name * 1 Pieces…" at bounding box center [406, 173] width 631 height 250
paste input "Bullseye to 1.85mm cable, Plug"
type input "Bullseye to 1.85mm cable, Plug"
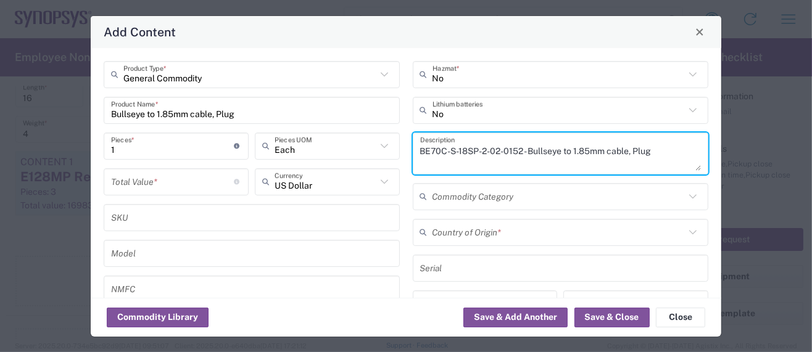
drag, startPoint x: 523, startPoint y: 150, endPoint x: 361, endPoint y: 138, distance: 162.7
click at [361, 138] on div "General Commodity Product Type * Bullseye to 1.85mm cable, Plug Product Name * …" at bounding box center [406, 221] width 618 height 321
click at [550, 151] on textarea "Bullseye to 1.85mm cable, Plug" at bounding box center [560, 153] width 281 height 35
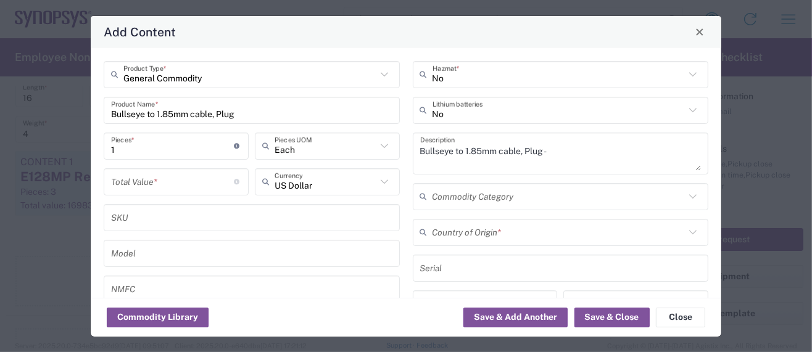
click at [555, 153] on textarea "Bullseye to 1.85mm cable, Plug -" at bounding box center [560, 153] width 281 height 35
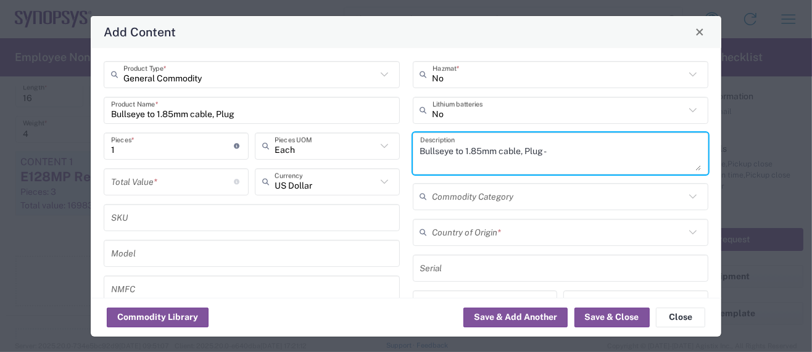
paste textarea "Connecting cables for circuit boards"
type textarea "Bullseye to 1.85mm cable, Plug - Connecting cables for circuit boards"
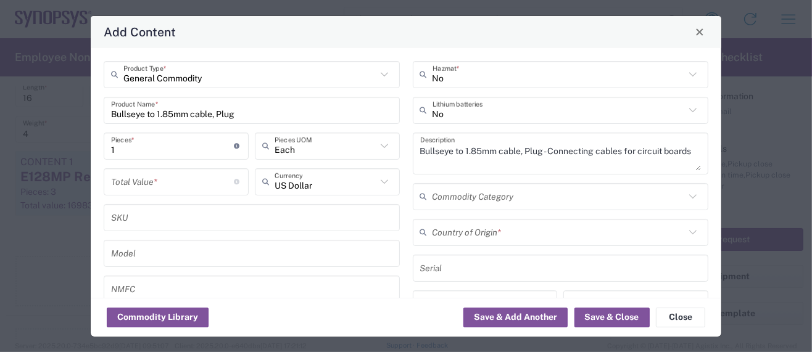
click at [424, 230] on icon at bounding box center [426, 233] width 12 height 20
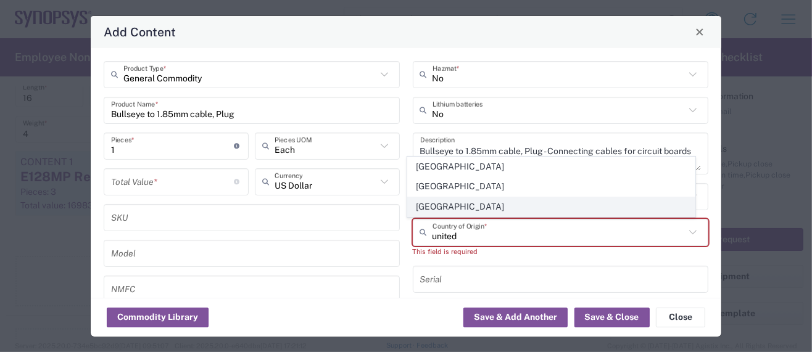
click at [445, 206] on span "[GEOGRAPHIC_DATA]" at bounding box center [552, 206] width 288 height 19
type input "[GEOGRAPHIC_DATA]"
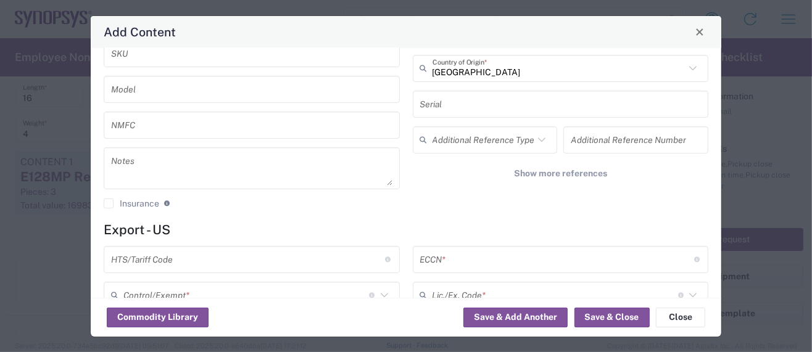
click at [132, 259] on input "text" at bounding box center [248, 260] width 274 height 22
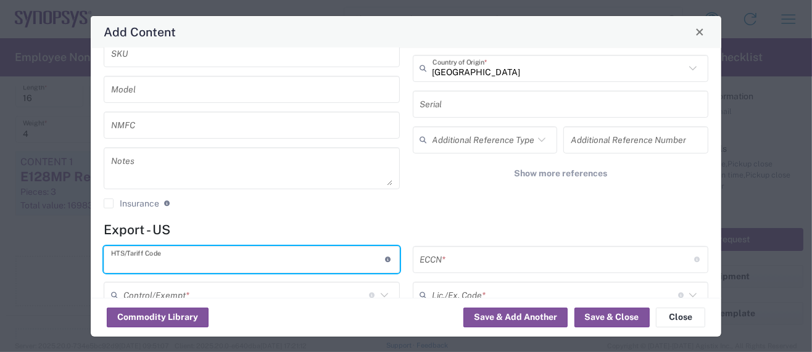
paste input "8544.20.0000"
type input "8544.20.0000"
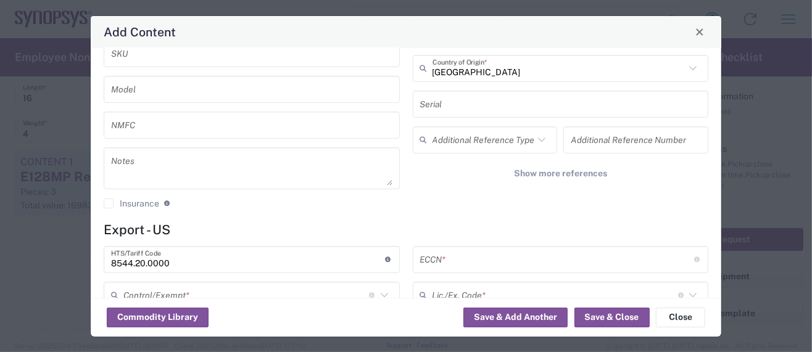
click at [463, 247] on div "ECCN * Obtain ECCN from vendor if product is purchased. Export Control Classifi…" at bounding box center [561, 259] width 296 height 27
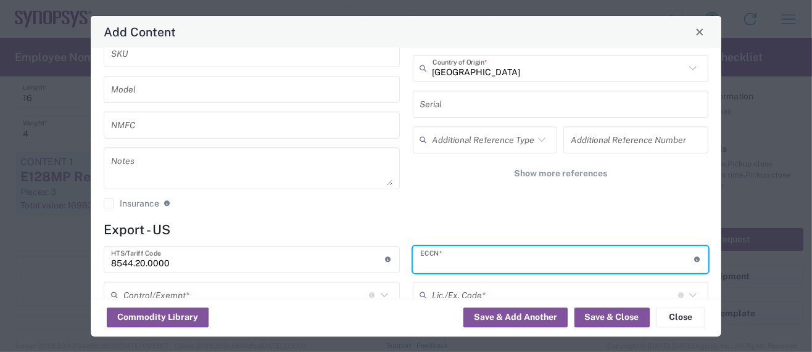
click at [461, 255] on input "text" at bounding box center [557, 260] width 274 height 22
paste input "EAR99/NLR"
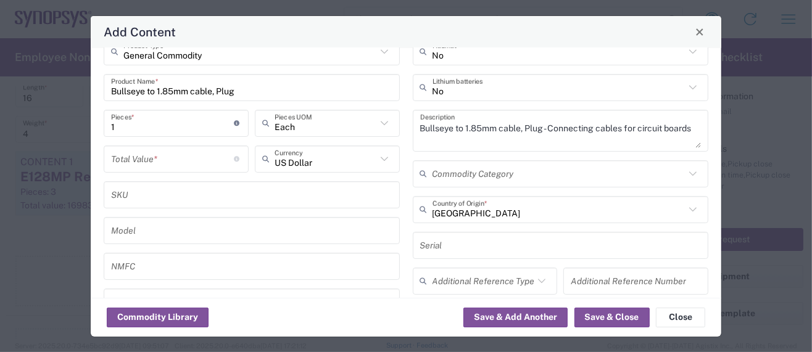
scroll to position [0, 0]
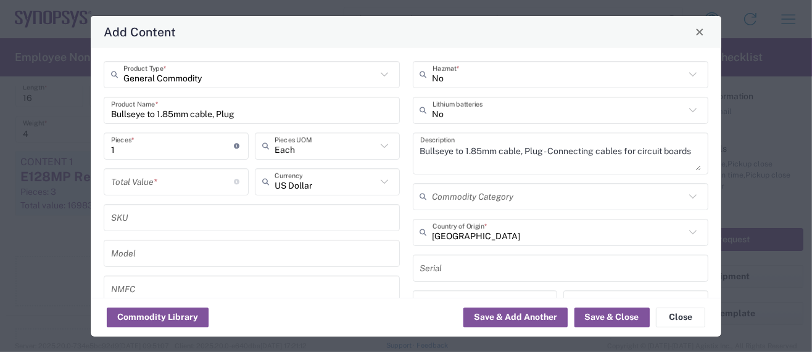
type input "EAR99/NLR"
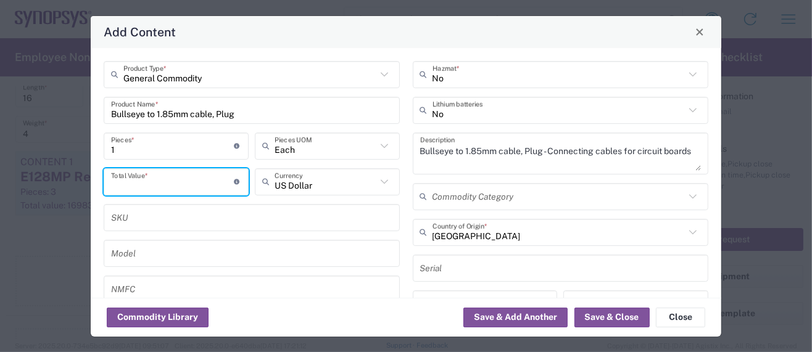
click at [134, 182] on input "number" at bounding box center [172, 182] width 123 height 22
type input "105.13"
click at [376, 143] on icon at bounding box center [384, 146] width 16 height 16
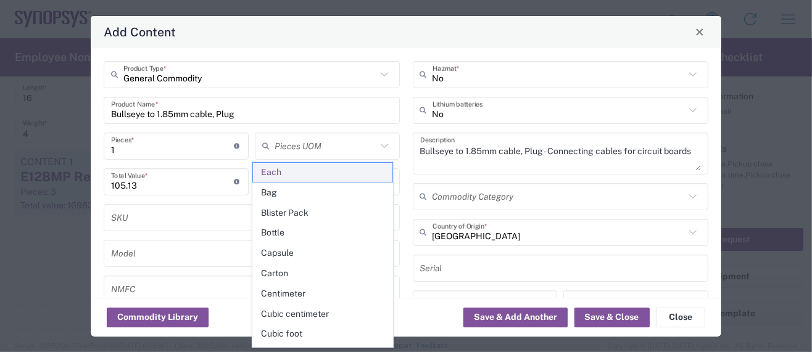
click at [276, 174] on span "Each" at bounding box center [322, 172] width 139 height 19
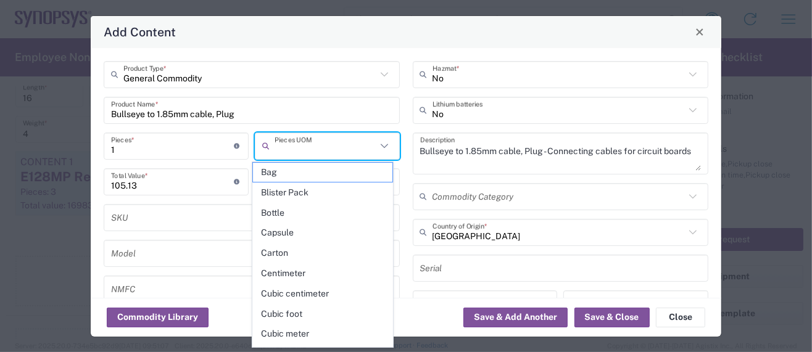
click at [291, 146] on input "text" at bounding box center [326, 146] width 102 height 22
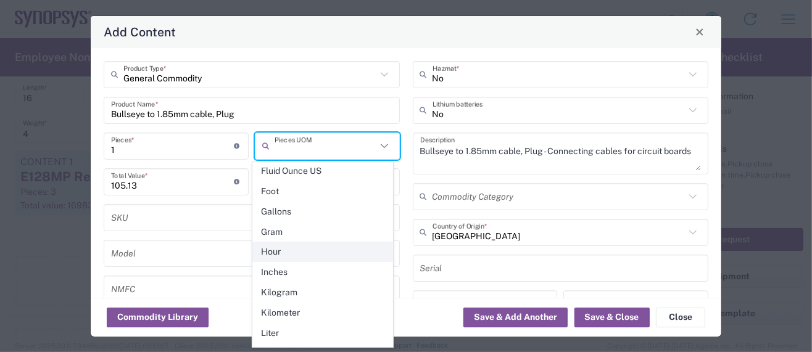
scroll to position [246, 0]
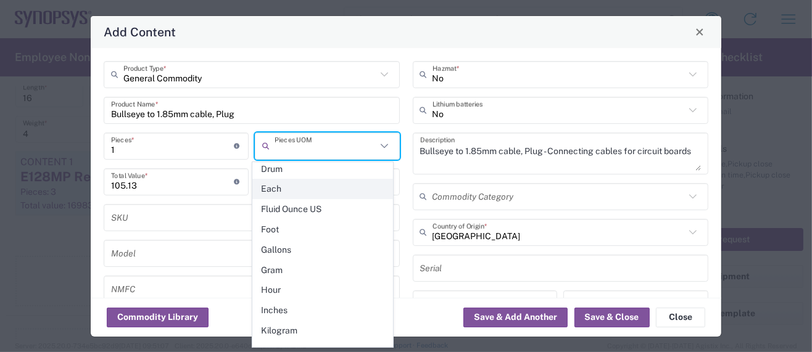
click at [269, 181] on span "Each" at bounding box center [322, 189] width 139 height 19
type input "Each"
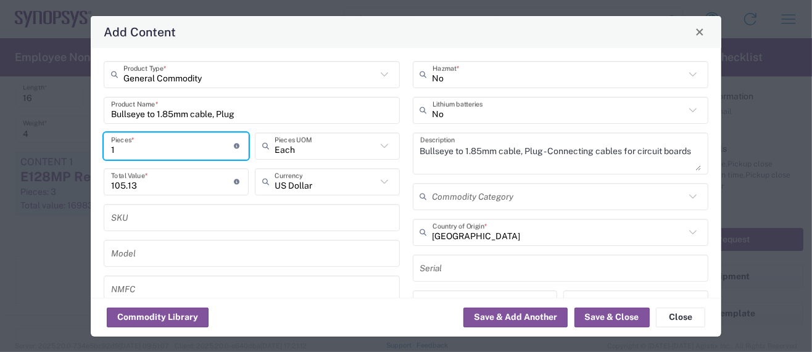
drag, startPoint x: 135, startPoint y: 147, endPoint x: 72, endPoint y: 142, distance: 63.2
click at [72, 142] on div "Add Content General Commodity Product Type * Bullseye to 1.85mm cable, Plug Pro…" at bounding box center [406, 176] width 812 height 352
type input "3"
type input "315.39"
type input "32"
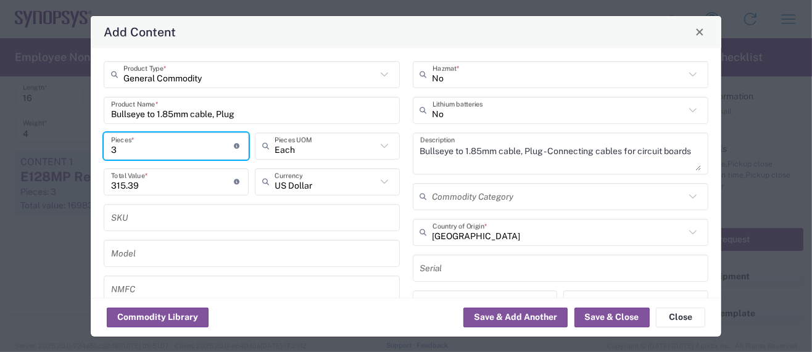
type input "3364.16"
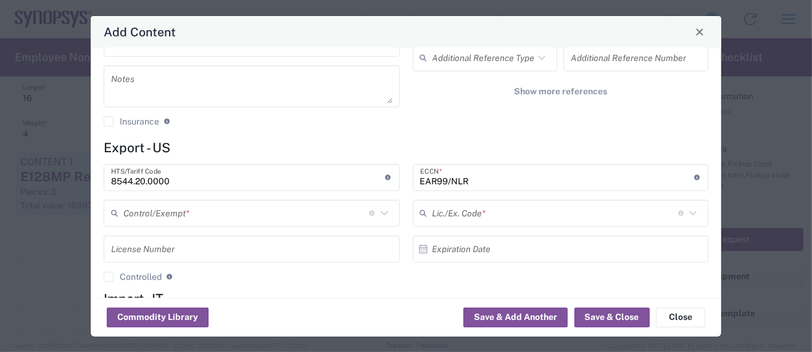
type input "32"
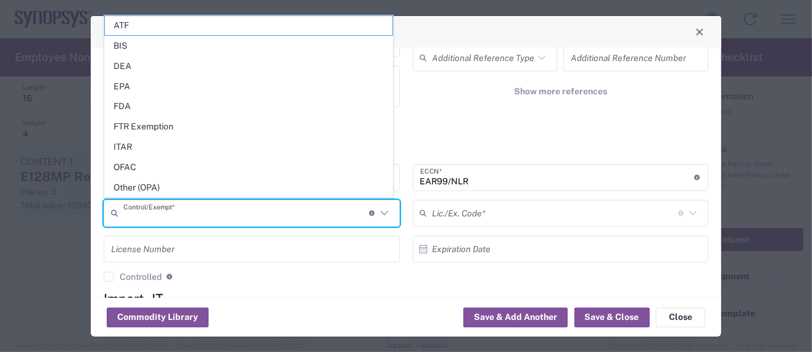
click at [210, 214] on input "text" at bounding box center [246, 213] width 246 height 22
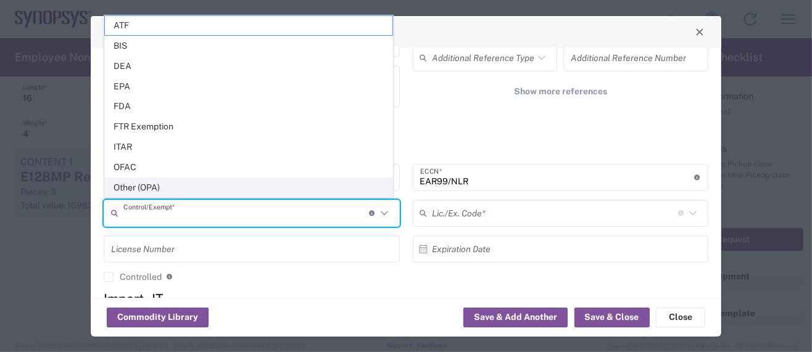
click at [144, 192] on span "Other (OPA)" at bounding box center [249, 187] width 288 height 19
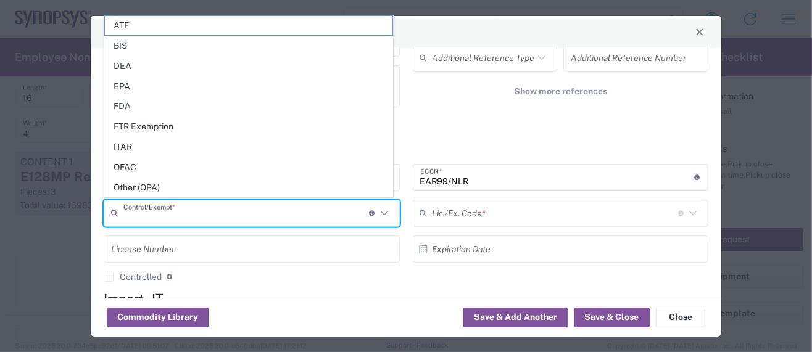
type input "Other (OPA)"
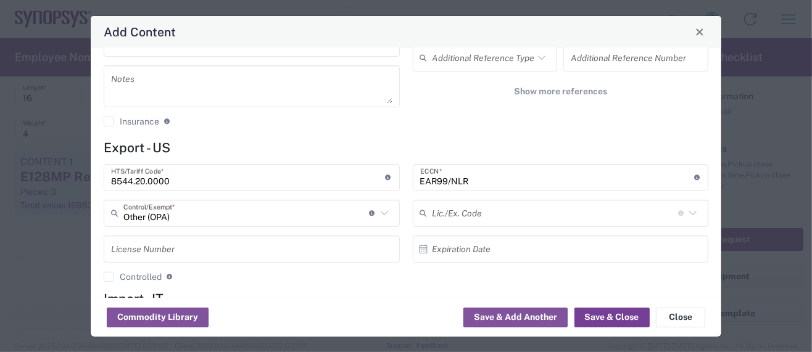
click at [586, 318] on button "Save & Close" at bounding box center [611, 318] width 75 height 20
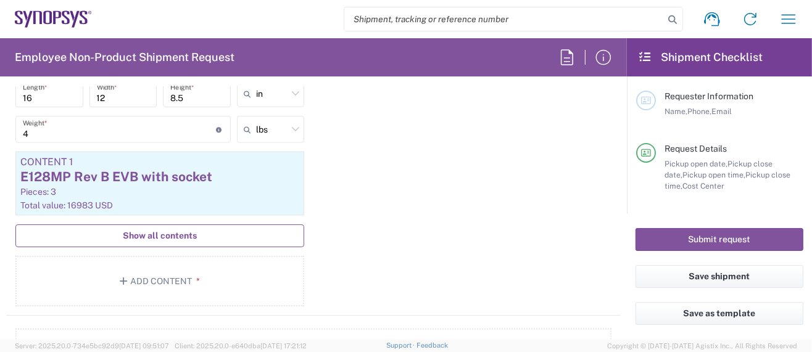
click at [175, 231] on span "Show all contents" at bounding box center [160, 236] width 74 height 12
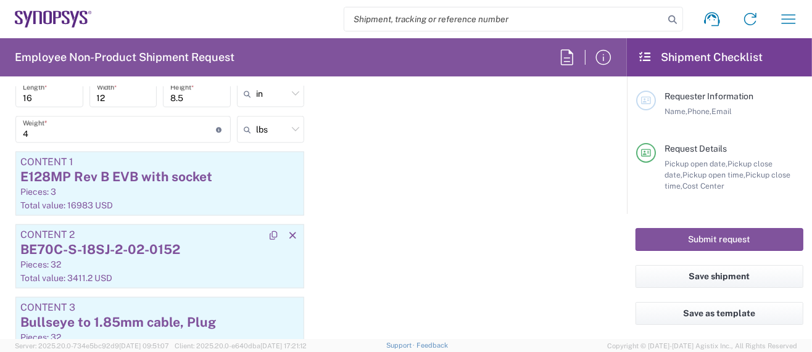
click at [157, 245] on div "BE70C-S-18SJ-2-02-0152" at bounding box center [159, 250] width 279 height 19
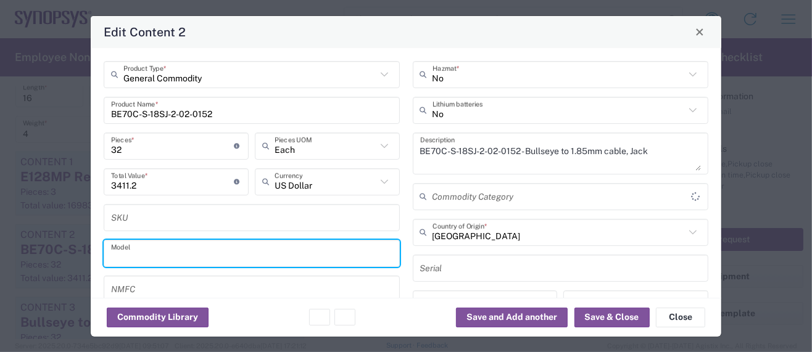
type input "Other (OPA)"
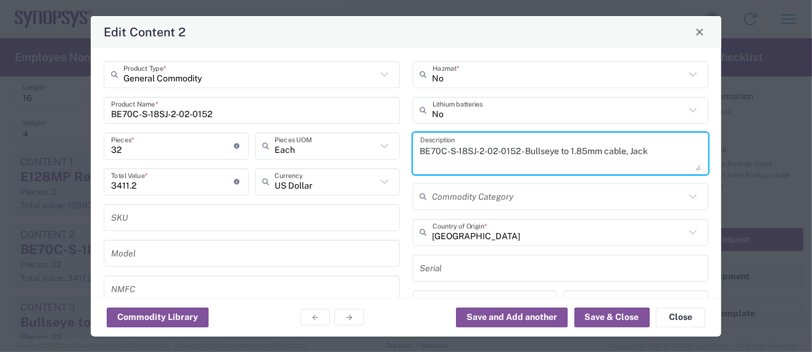
drag, startPoint x: 521, startPoint y: 150, endPoint x: 653, endPoint y: 151, distance: 132.0
click at [653, 151] on textarea "BE70C-S-18SJ-2-02-0152 - Bullseye to 1.85mm cable, Jack" at bounding box center [560, 153] width 281 height 35
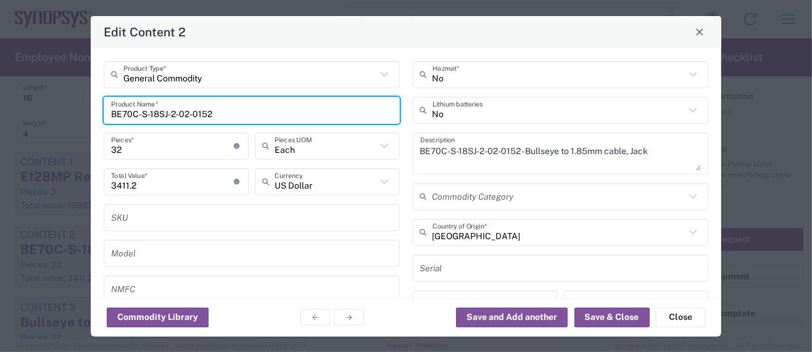
drag, startPoint x: 225, startPoint y: 116, endPoint x: 68, endPoint y: 115, distance: 156.7
click at [68, 115] on div "Edit Content 2 General Commodity Product Type * BE70C-S-18SJ-2-02-0152 Product …" at bounding box center [406, 176] width 812 height 352
paste input "ullseye to 1.85mm cable, Jack"
type input "Bullseye to 1.85mm cable, Jack"
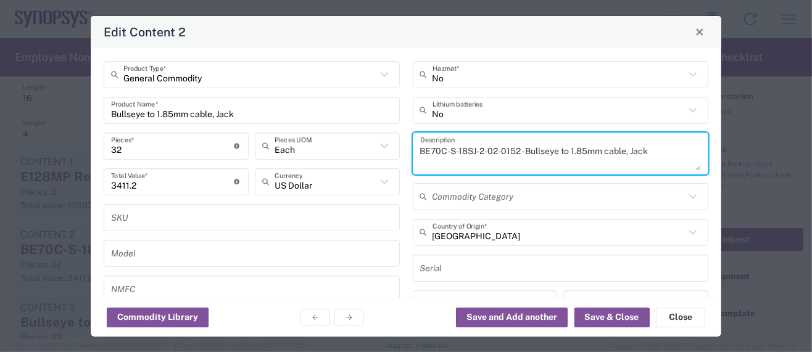
drag, startPoint x: 522, startPoint y: 151, endPoint x: 203, endPoint y: 126, distance: 320.0
click at [203, 126] on div "General Commodity Product Type * Bullseye to 1.85mm cable, Jack Product Name * …" at bounding box center [406, 221] width 618 height 321
click at [552, 149] on textarea "Bullseye to 1.85mm cable, Jack" at bounding box center [560, 153] width 281 height 35
click at [555, 150] on textarea "Bullseye to 1.85mm cable, Jack -" at bounding box center [560, 153] width 281 height 35
paste textarea "Bullseye to 1.85mm cable, Jack"
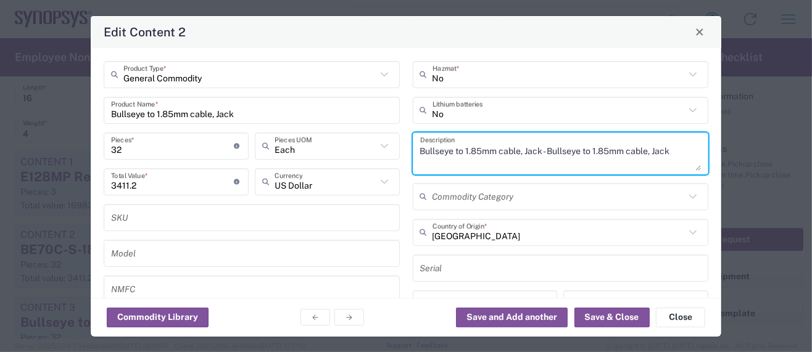
drag, startPoint x: 543, startPoint y: 152, endPoint x: 682, endPoint y: 151, distance: 138.8
click at [682, 151] on textarea "Bullseye to 1.85mm cable, Jack - Bullseye to 1.85mm cable, Jack" at bounding box center [560, 153] width 281 height 35
click at [607, 159] on textarea "Bullseye to 1.85mm cable, Jack -" at bounding box center [560, 153] width 281 height 35
paste textarea "Connecting cables for circuit boards"
drag, startPoint x: 544, startPoint y: 148, endPoint x: 304, endPoint y: 151, distance: 240.0
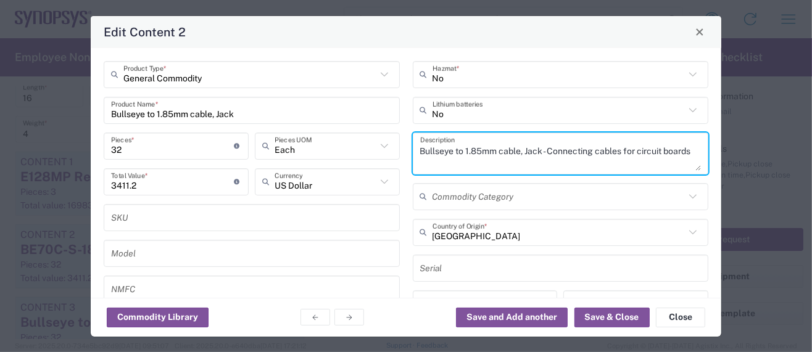
click at [304, 151] on div "General Commodity Product Type * Bullseye to 1.85mm cable, Jack Product Name * …" at bounding box center [406, 221] width 618 height 321
type textarea "Bullseye to 1.85mm cable, Jack - Connecting cables for circuit boards"
click at [565, 179] on div "No Hazmat * No Lithium batteries Bullseye to 1.85mm cable, Jack - Connecting ca…" at bounding box center [560, 221] width 309 height 321
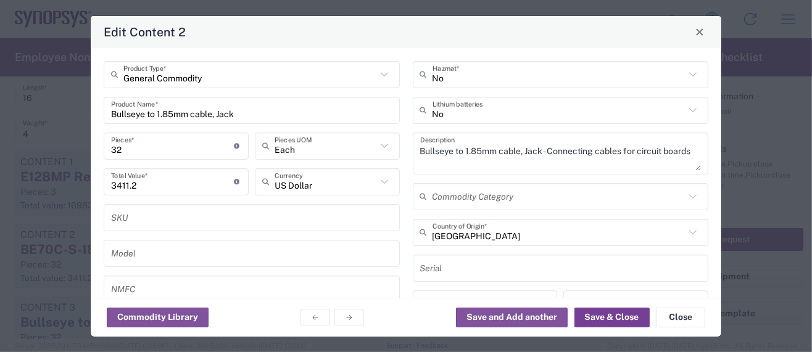
click at [602, 315] on button "Save & Close" at bounding box center [611, 318] width 75 height 20
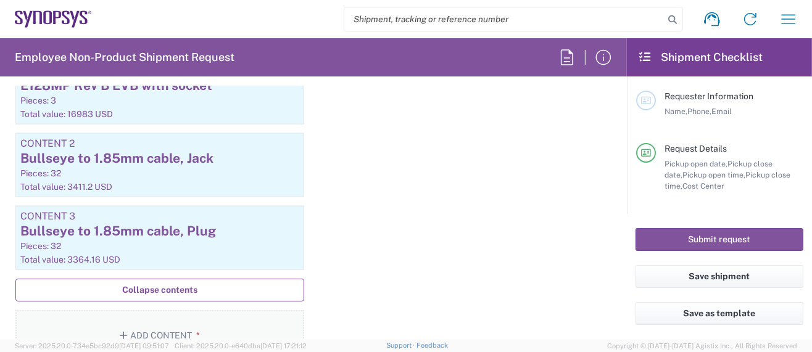
scroll to position [1233, 0]
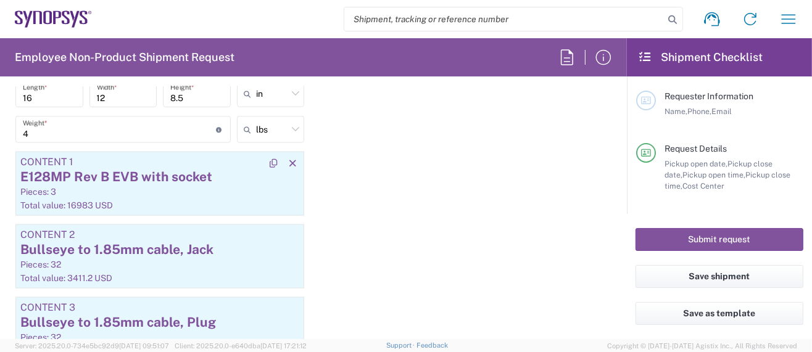
click at [165, 174] on div "E128MP Rev B EVB with socket" at bounding box center [159, 177] width 279 height 19
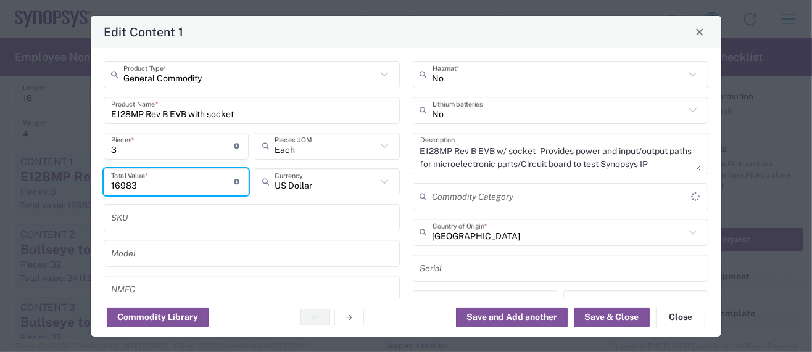
type input "Other (OPA)"
click at [600, 313] on button "Save & Close" at bounding box center [611, 318] width 75 height 20
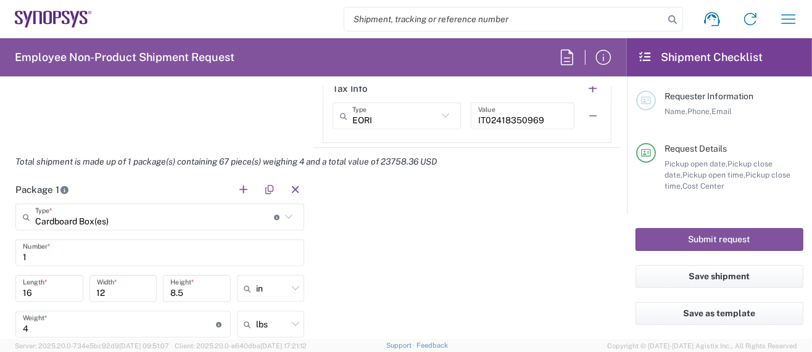
scroll to position [904, 0]
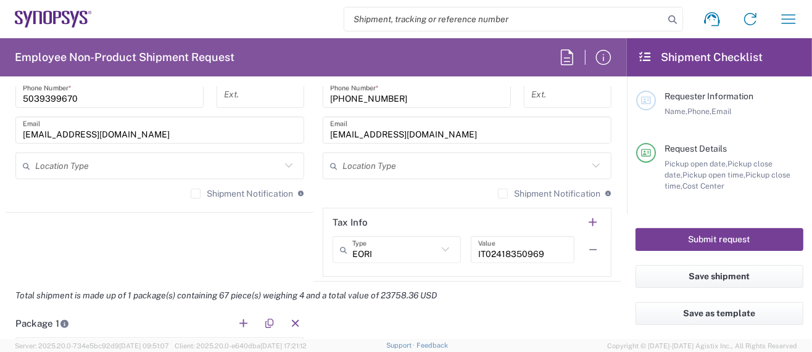
click at [698, 244] on button "Submit request" at bounding box center [719, 239] width 168 height 23
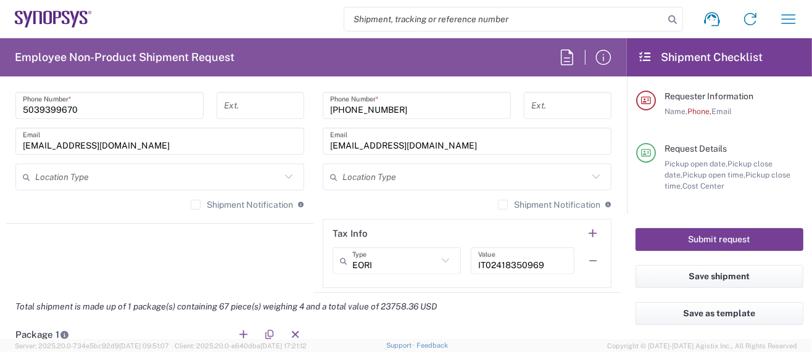
scroll to position [916, 0]
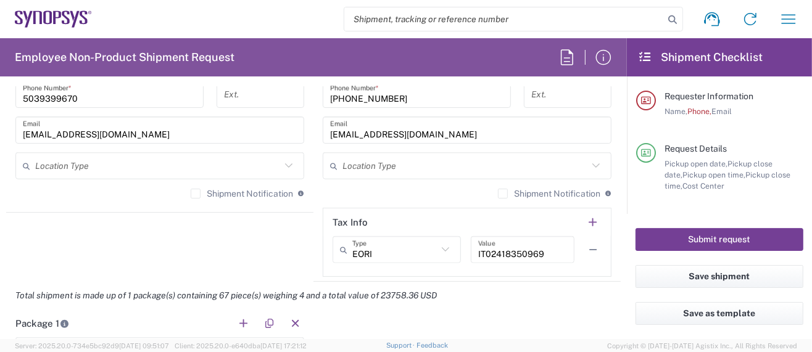
click at [680, 234] on button "Submit request" at bounding box center [719, 239] width 168 height 23
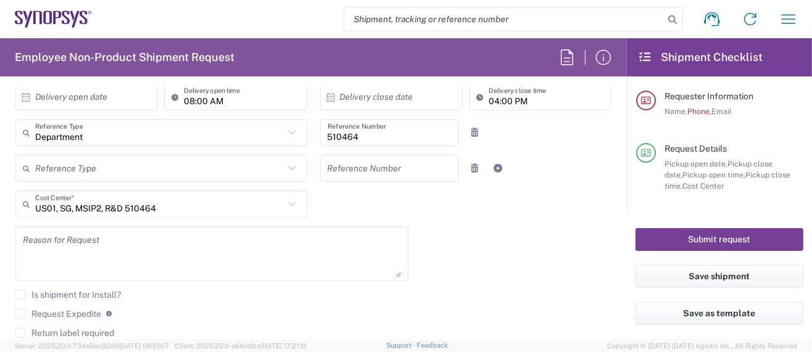
scroll to position [0, 0]
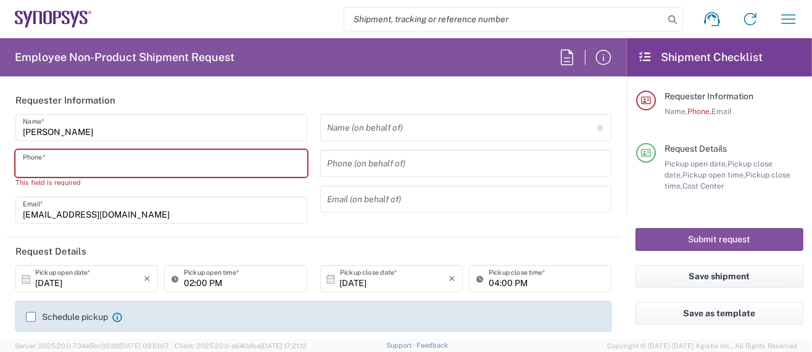
click at [105, 165] on input "tel" at bounding box center [161, 164] width 277 height 22
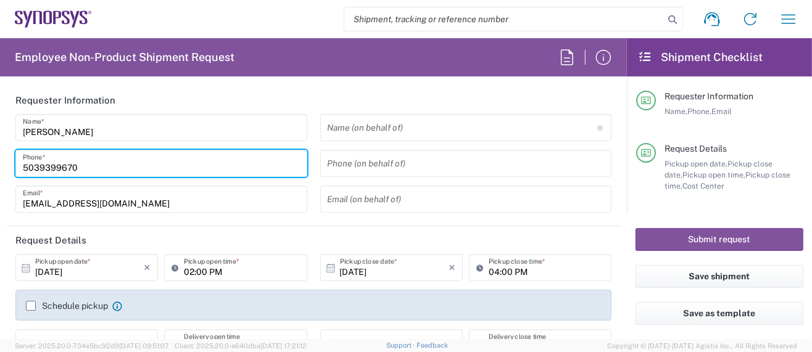
type input "5039399670"
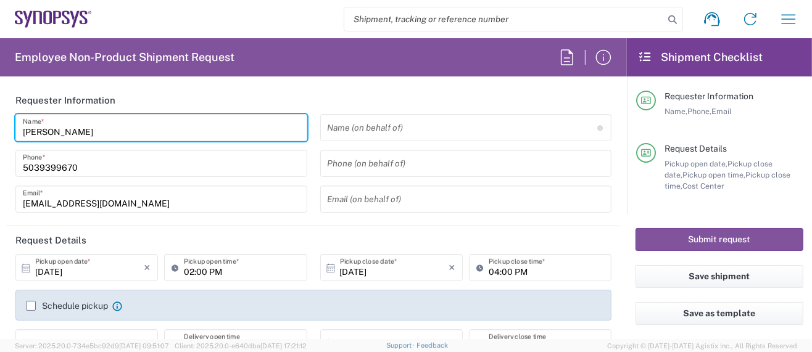
click at [180, 133] on input "[PERSON_NAME]" at bounding box center [161, 128] width 277 height 22
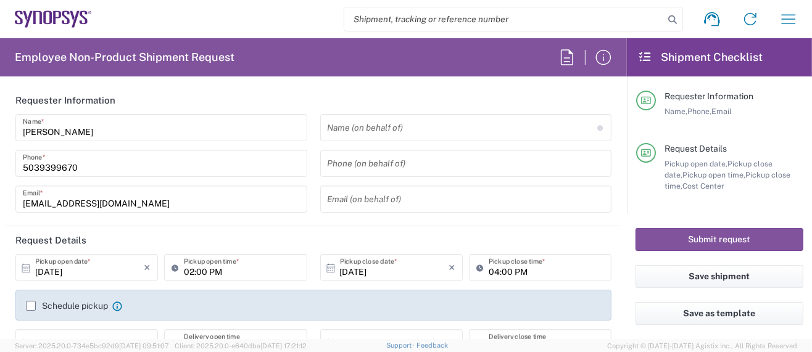
click at [237, 104] on header "Requester Information" at bounding box center [313, 100] width 614 height 28
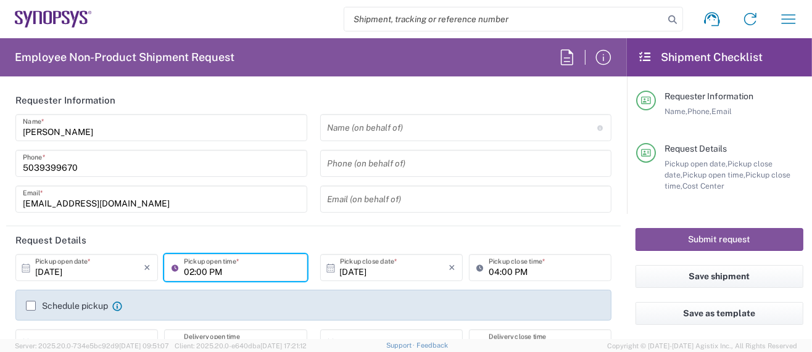
click at [188, 271] on input "02:00 PM" at bounding box center [241, 268] width 115 height 22
type input "03:00 PM"
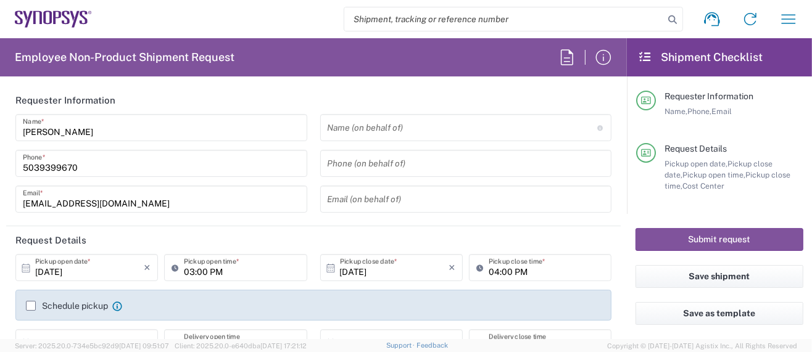
click at [295, 236] on header "Request Details" at bounding box center [313, 240] width 614 height 28
click at [653, 236] on button "Submit request" at bounding box center [719, 239] width 168 height 23
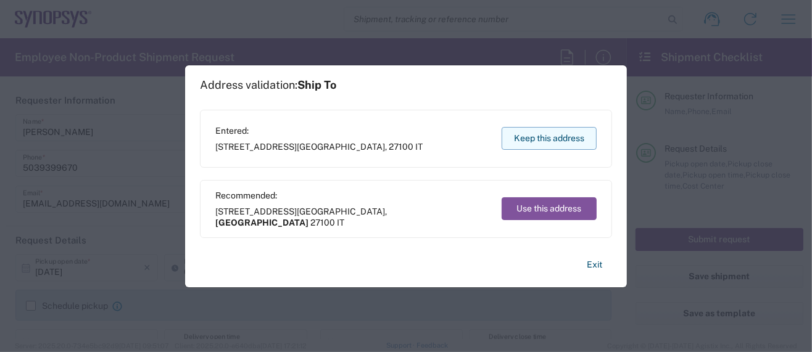
click at [519, 133] on button "Keep this address" at bounding box center [549, 138] width 95 height 23
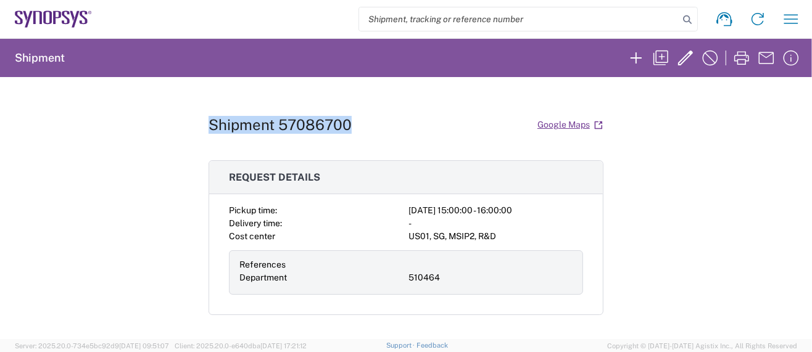
drag, startPoint x: 202, startPoint y: 121, endPoint x: 346, endPoint y: 118, distance: 143.8
click at [346, 118] on div "Shipment 57086700 Google Maps" at bounding box center [406, 125] width 395 height 22
copy h1 "Shipment 57086700"
